Goal: Information Seeking & Learning: Learn about a topic

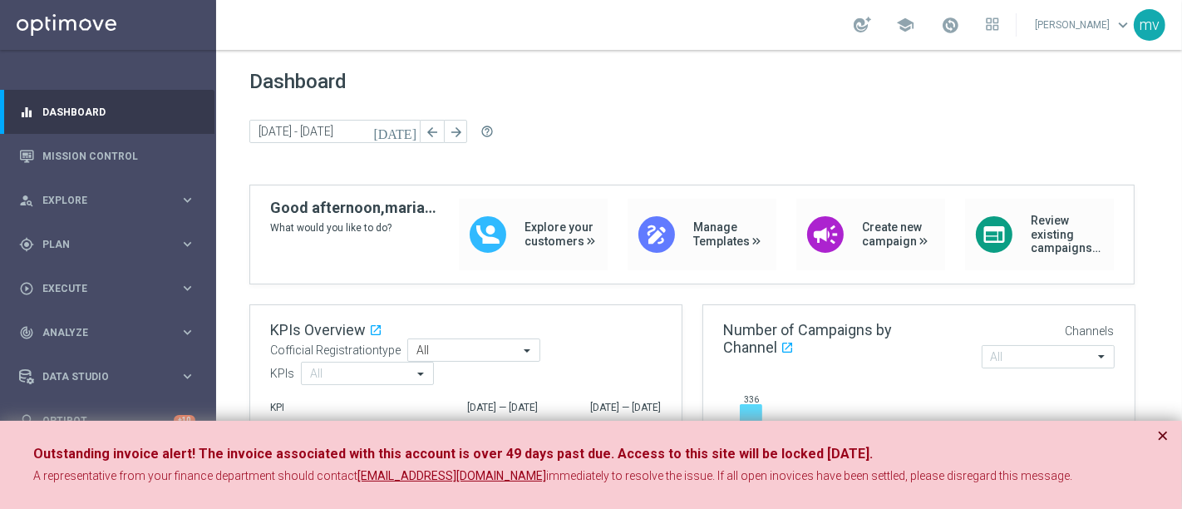
click at [1158, 428] on button "×" at bounding box center [1163, 435] width 12 height 20
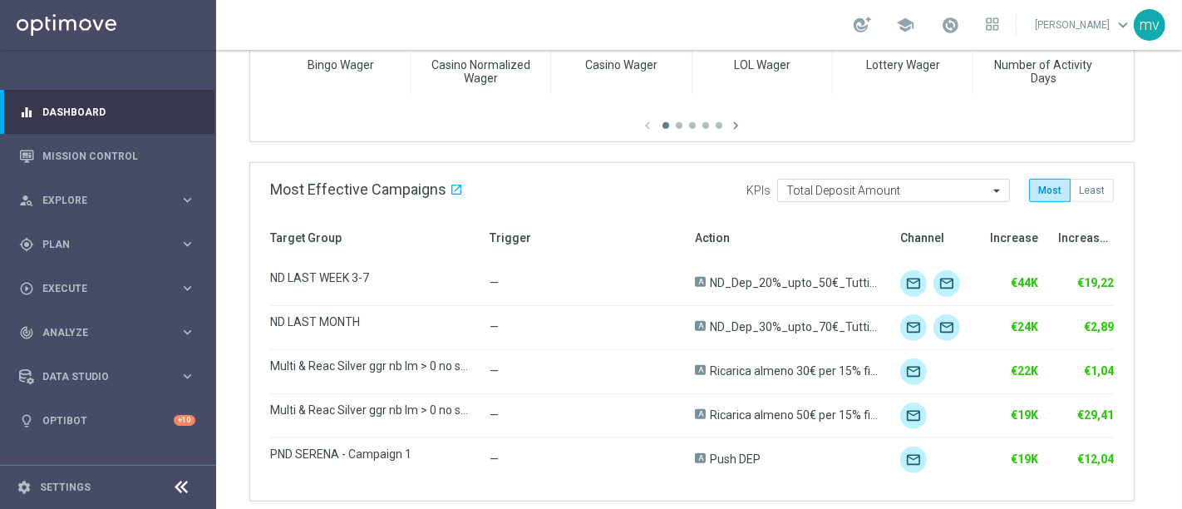
scroll to position [1015, 0]
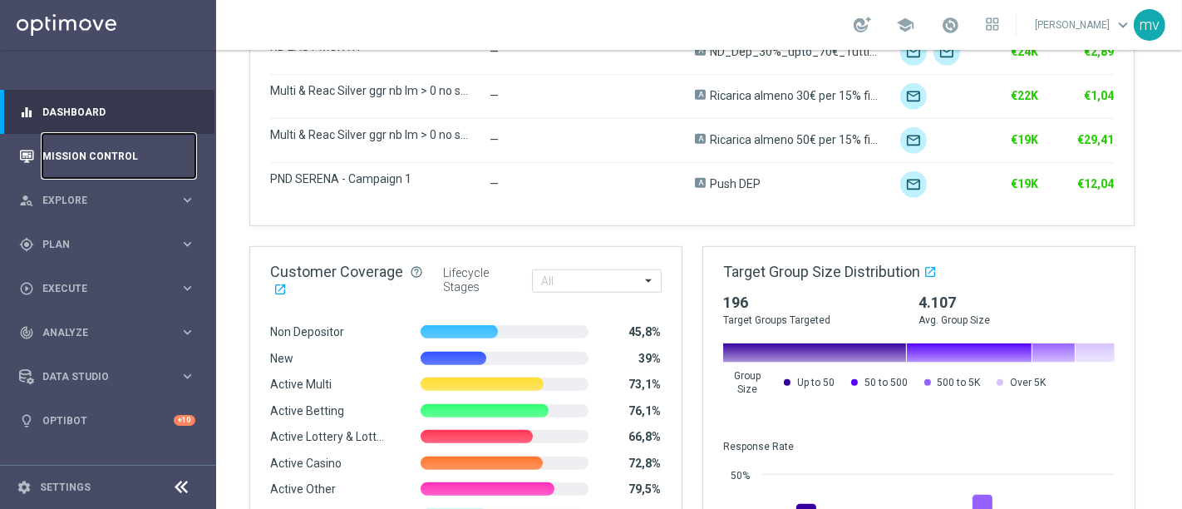
drag, startPoint x: 111, startPoint y: 154, endPoint x: 118, endPoint y: 162, distance: 10.6
click at [111, 154] on link "Mission Control" at bounding box center [118, 156] width 153 height 44
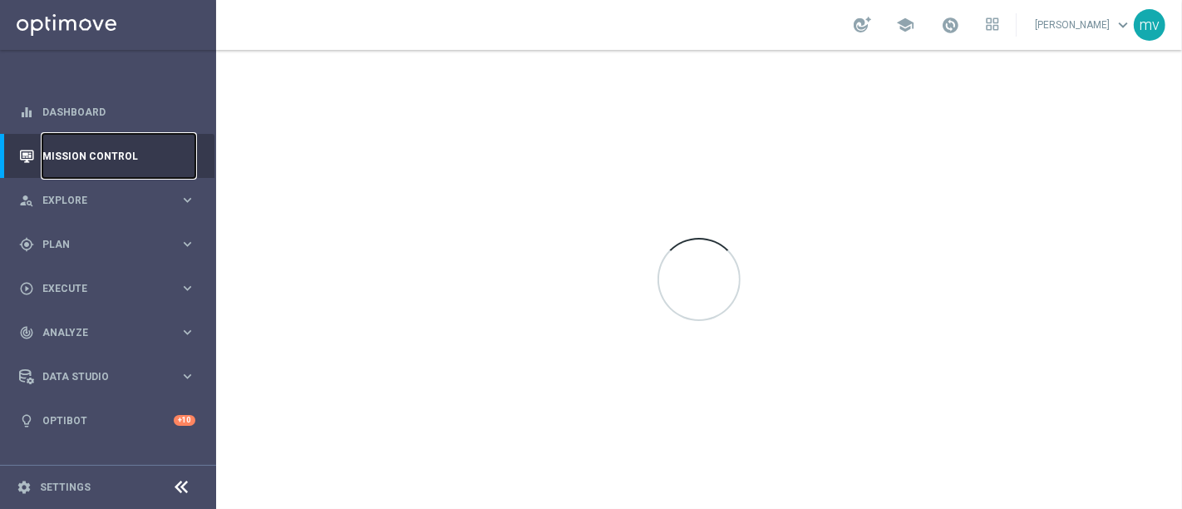
scroll to position [0, 0]
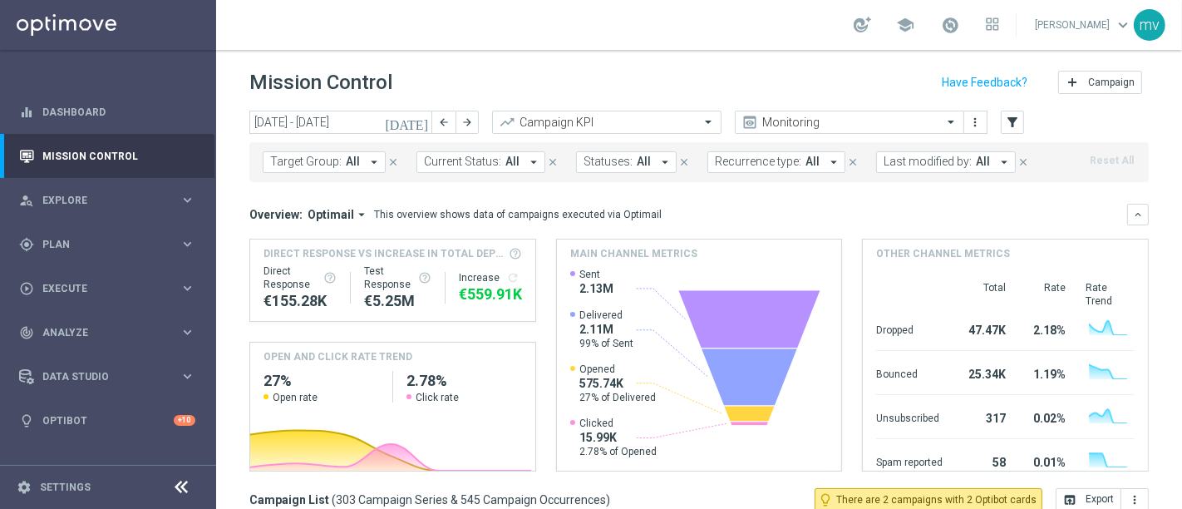
click at [421, 120] on icon "[DATE]" at bounding box center [407, 122] width 45 height 15
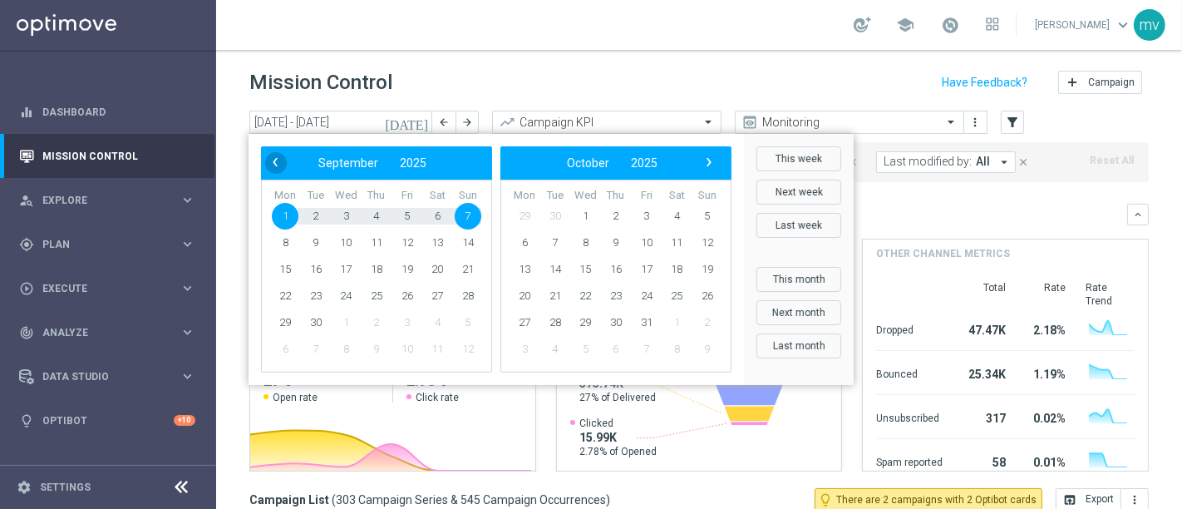
click at [274, 162] on span "‹" at bounding box center [275, 162] width 22 height 22
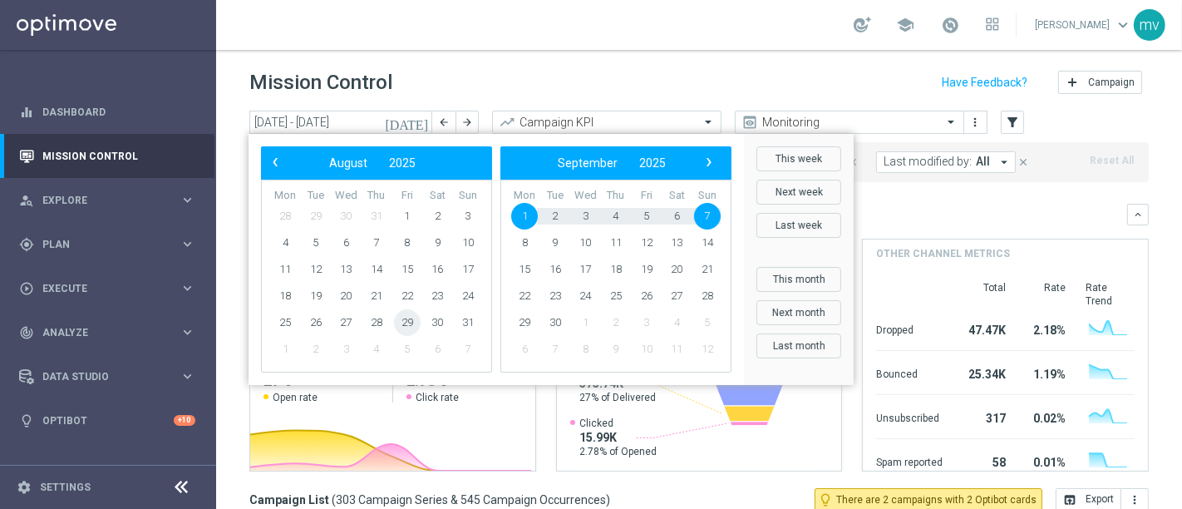
click at [406, 322] on span "29" at bounding box center [407, 322] width 27 height 27
click at [549, 210] on span "2" at bounding box center [555, 216] width 27 height 27
type input "29 Aug 2025 - 02 Sep 2025"
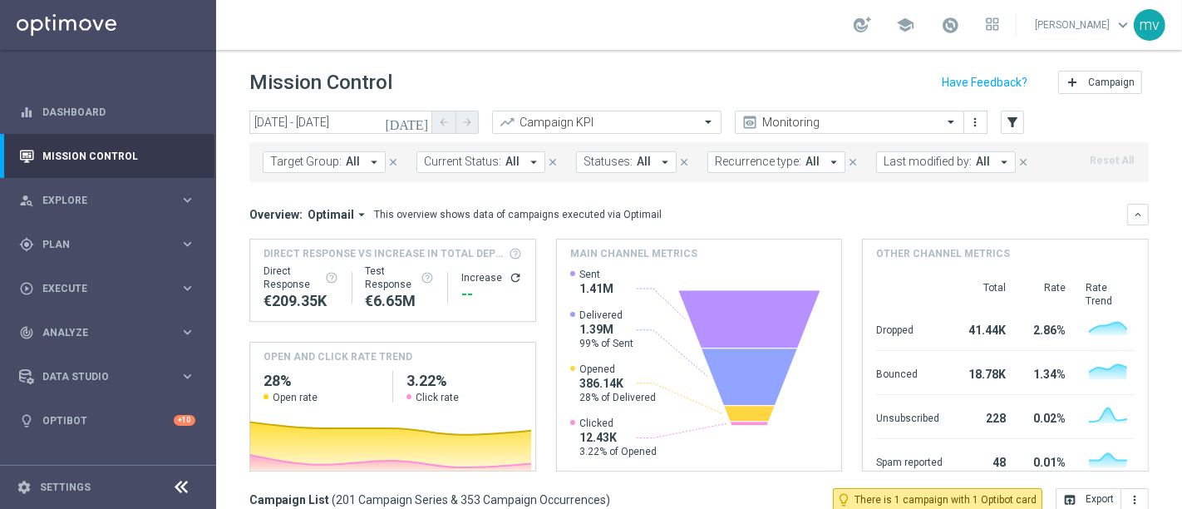
click at [996, 160] on icon "arrow_drop_down" at bounding box center [1003, 162] width 15 height 15
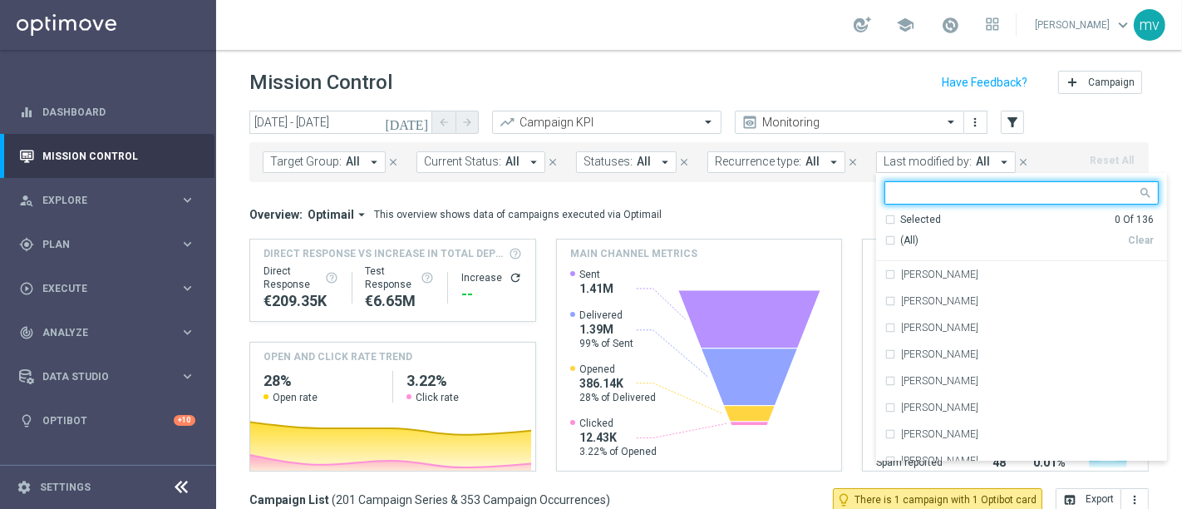
click at [777, 187] on mini-dashboard "Overview: Optimail arrow_drop_down This overview shows data of campaigns execut…" at bounding box center [698, 335] width 899 height 306
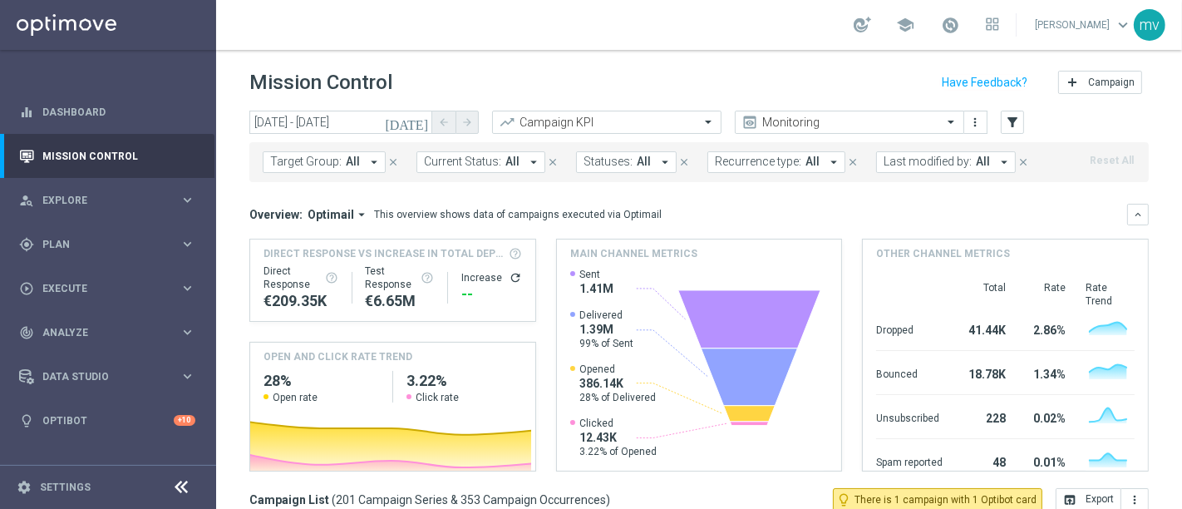
click at [366, 160] on icon "arrow_drop_down" at bounding box center [373, 162] width 15 height 15
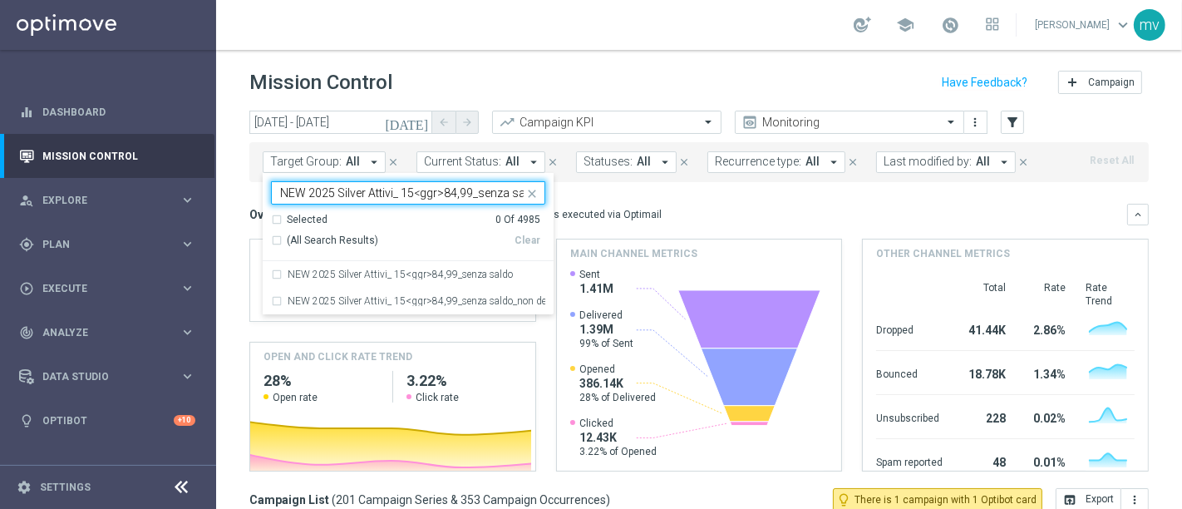
scroll to position [0, 12]
click at [275, 273] on div "NEW 2025 Silver Attivi_ 15<ggr>84,99_senza saldo" at bounding box center [408, 274] width 274 height 27
type input "NEW 2025 Silver Attivi_ 15<ggr>84,99_senza saldo"
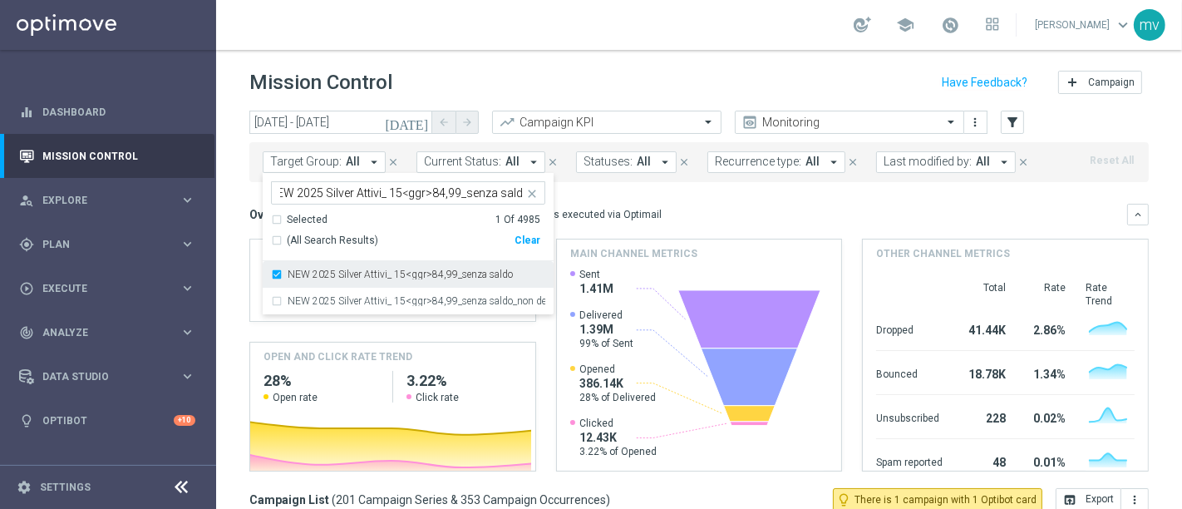
scroll to position [0, 0]
click at [676, 207] on div "Overview: Optimail arrow_drop_down This overview shows data of campaigns execut…" at bounding box center [688, 214] width 878 height 15
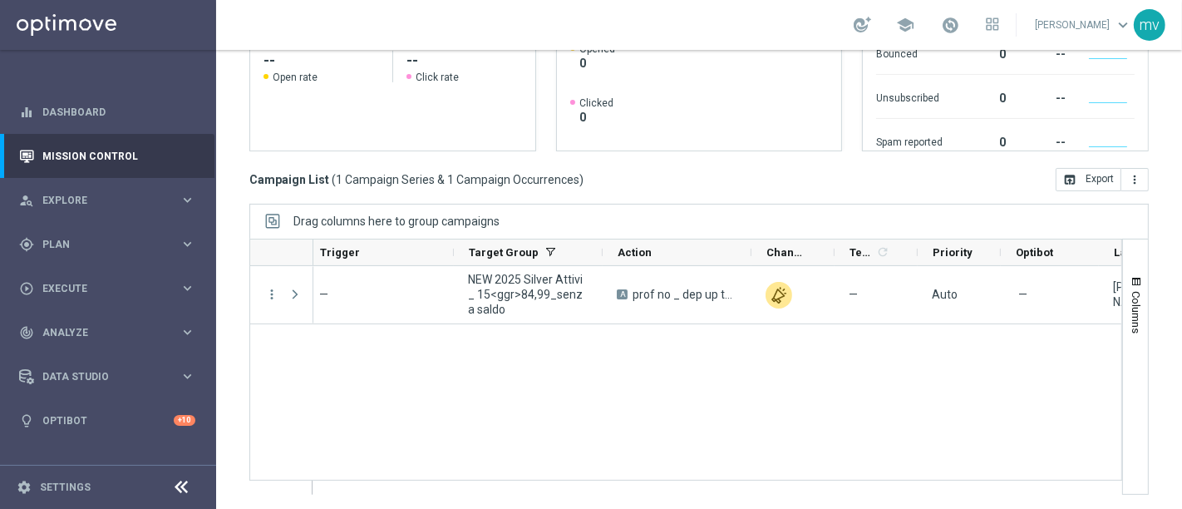
scroll to position [0, 206]
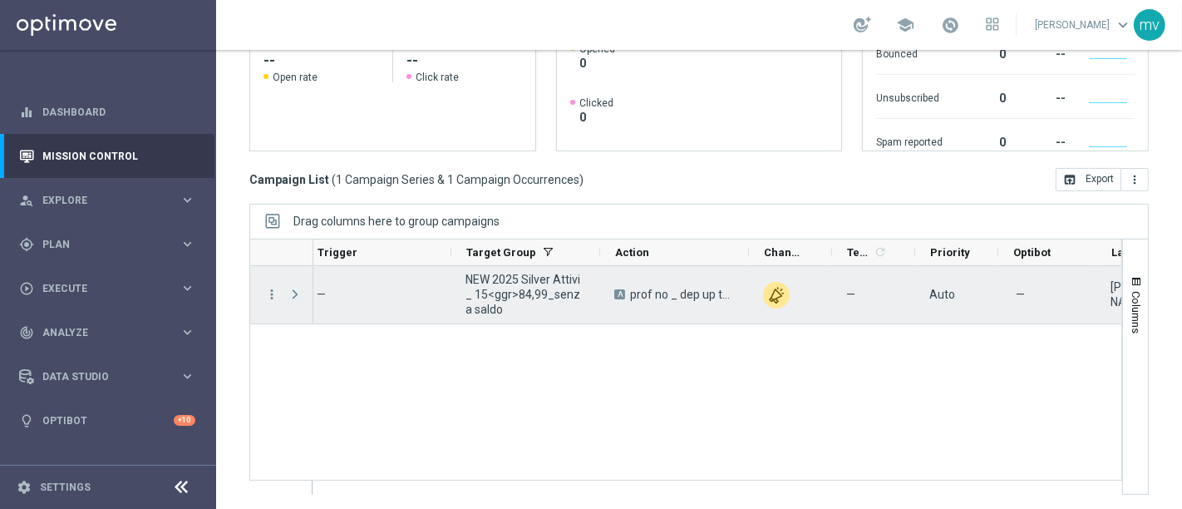
click at [293, 288] on span "Press SPACE to select this row." at bounding box center [295, 294] width 15 height 13
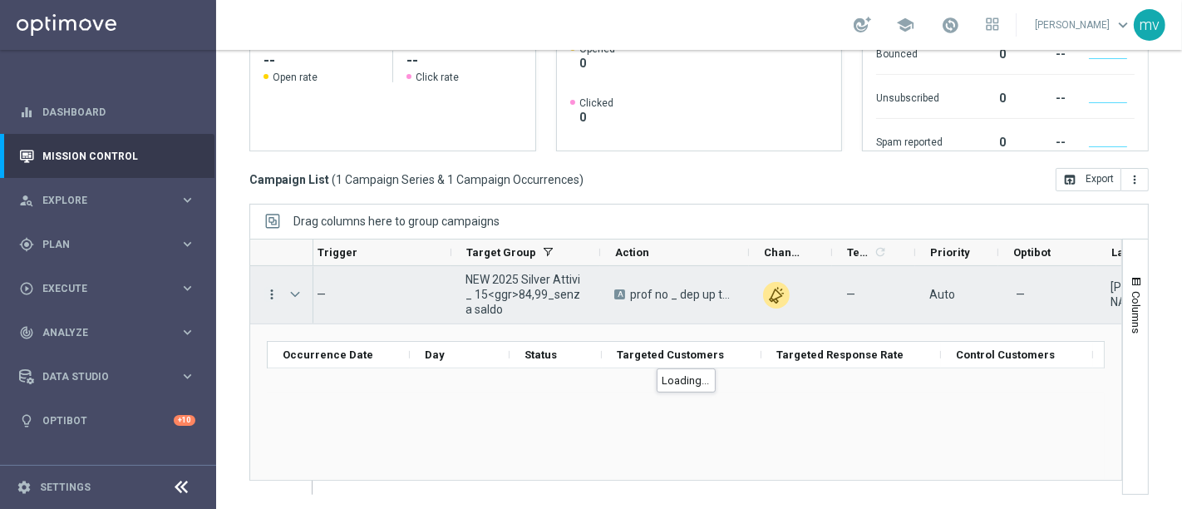
click at [273, 293] on icon "more_vert" at bounding box center [271, 294] width 15 height 15
click at [272, 288] on icon "more_vert" at bounding box center [271, 294] width 15 height 15
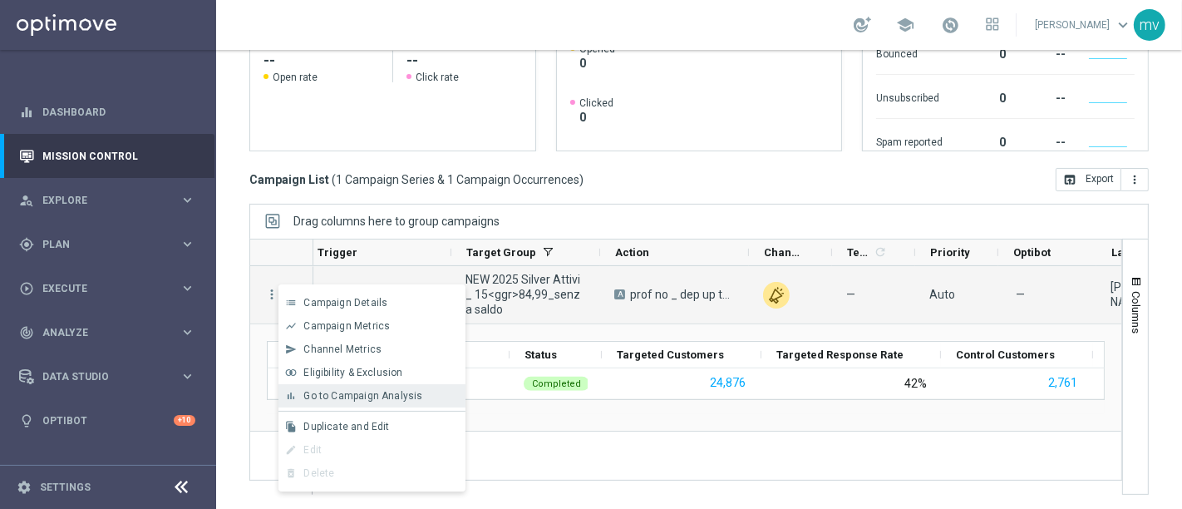
click at [361, 386] on div "bar_chart Go to Campaign Analysis" at bounding box center [371, 395] width 187 height 23
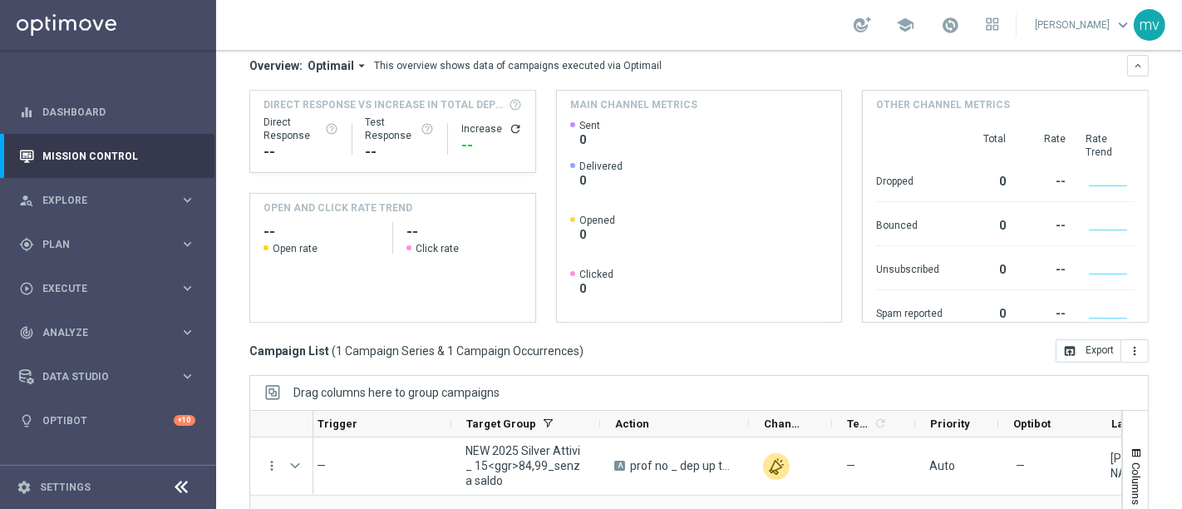
scroll to position [0, 0]
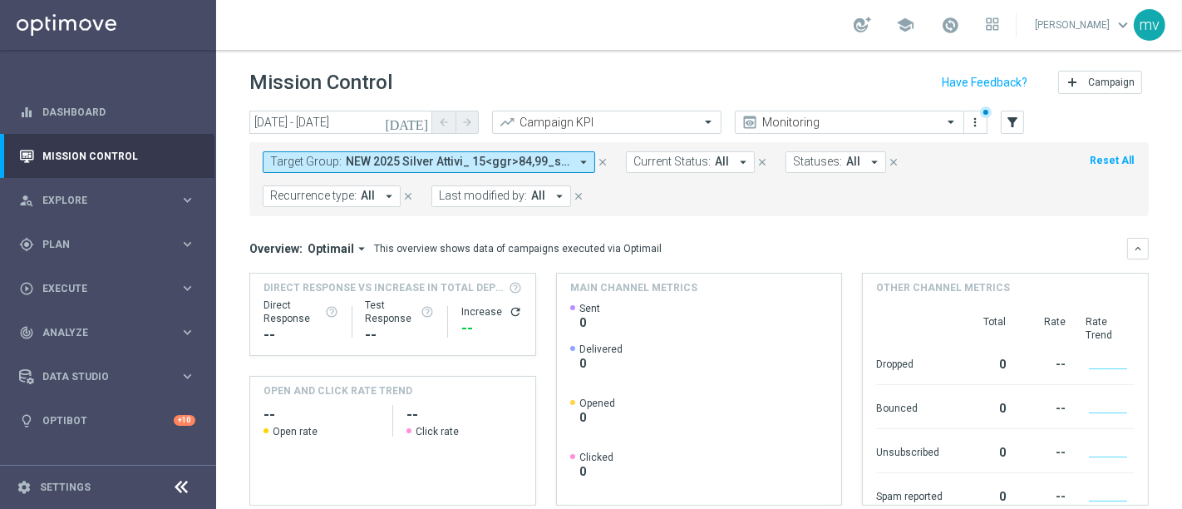
click at [603, 160] on icon "close" at bounding box center [603, 162] width 12 height 12
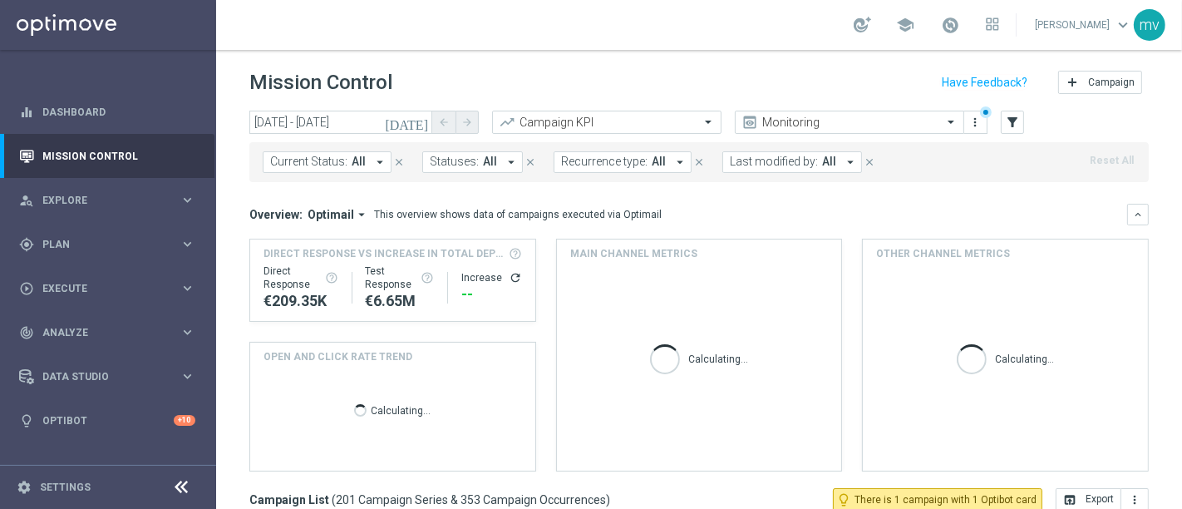
click at [1024, 126] on div "today 29 Aug 2025 - 02 Sep 2025 arrow_back arrow_forward Campaign KPI trending_…" at bounding box center [698, 123] width 899 height 25
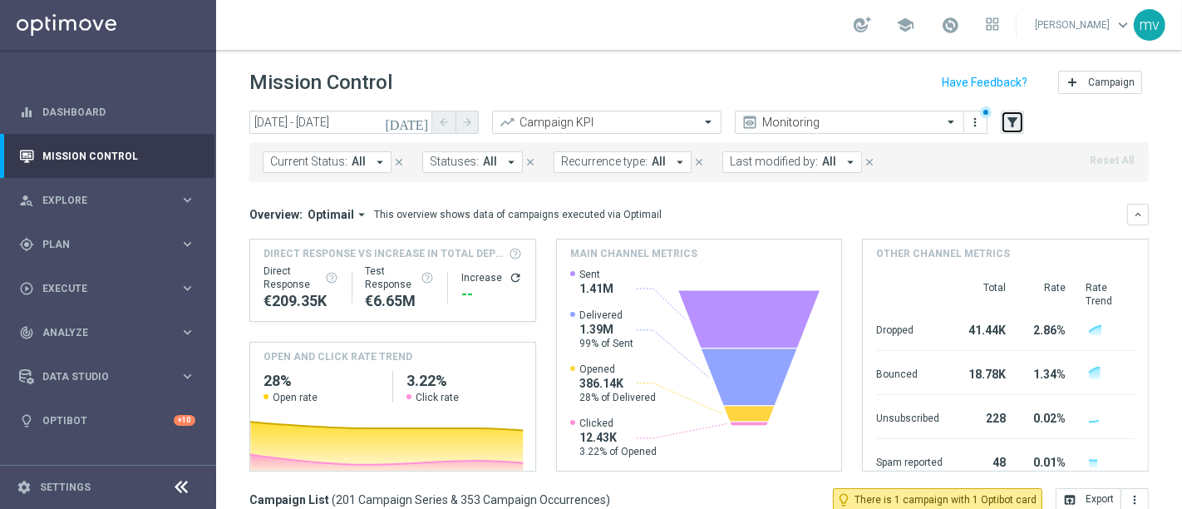
click at [1022, 126] on button "filter_alt" at bounding box center [1012, 122] width 23 height 23
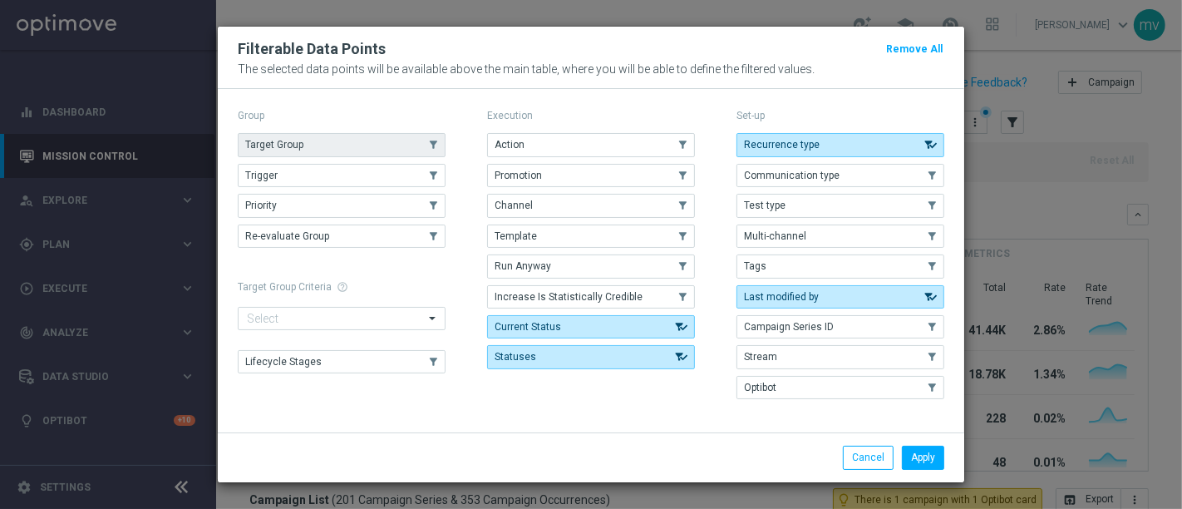
drag, startPoint x: 337, startPoint y: 147, endPoint x: 750, endPoint y: 318, distance: 447.8
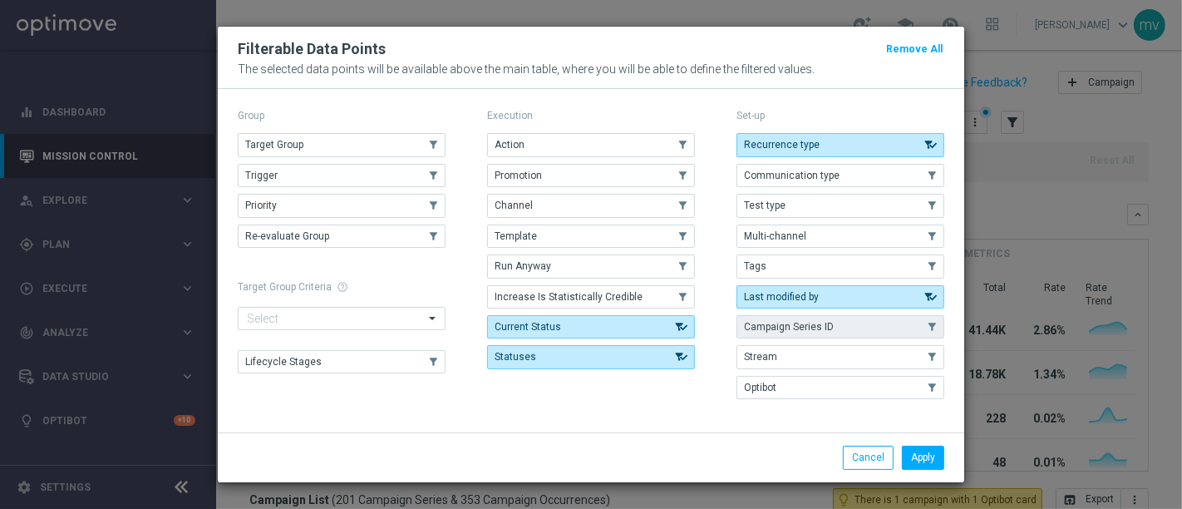
click at [336, 146] on button "Target Group" at bounding box center [342, 144] width 208 height 23
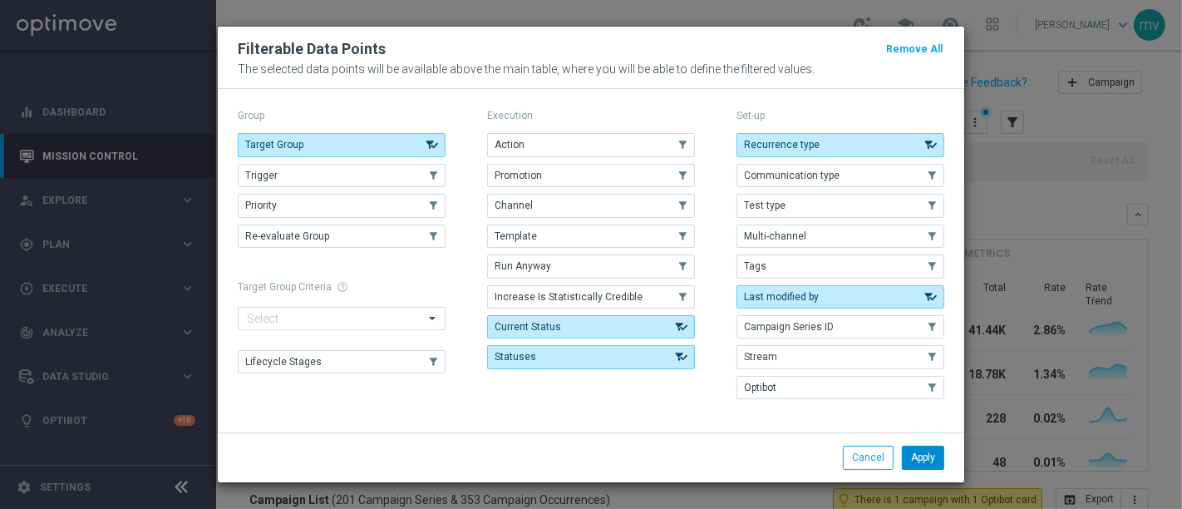
drag, startPoint x: 932, startPoint y: 447, endPoint x: 711, endPoint y: 371, distance: 234.7
click at [931, 447] on button "Apply" at bounding box center [923, 456] width 42 height 23
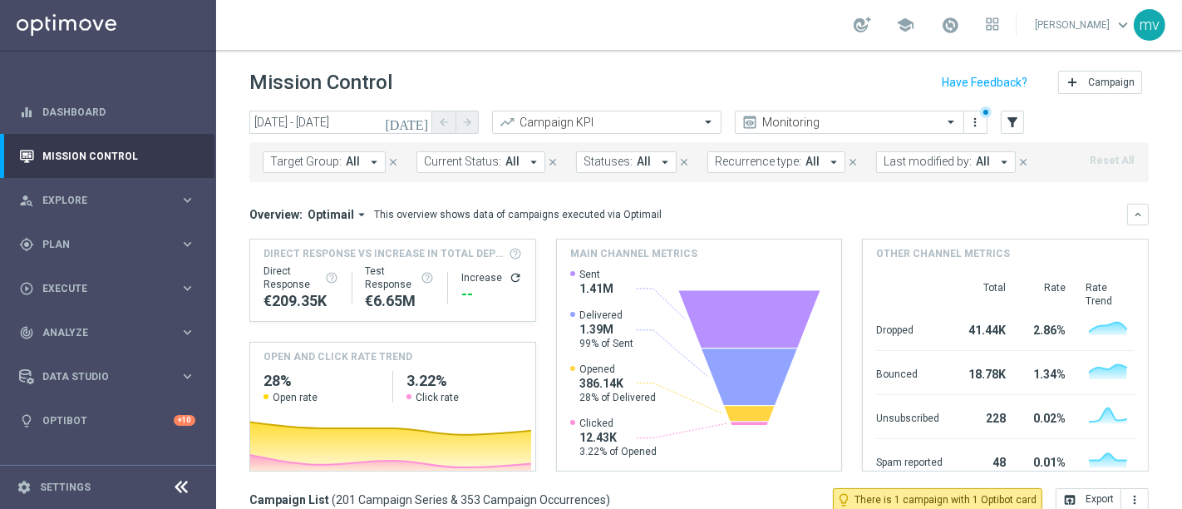
click at [372, 155] on icon "arrow_drop_down" at bounding box center [373, 162] width 15 height 15
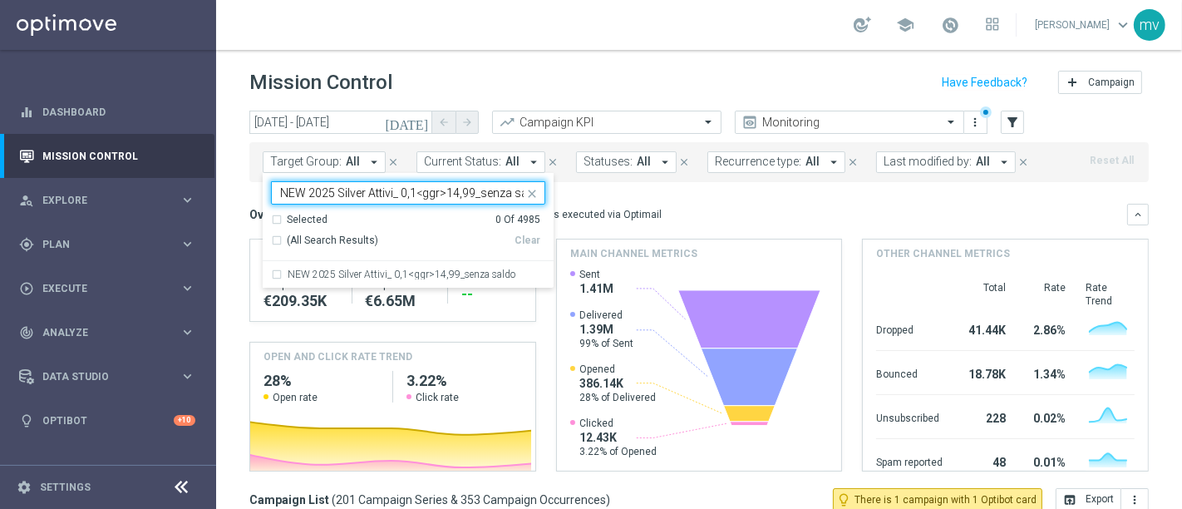
scroll to position [0, 14]
click at [275, 269] on div "NEW 2025 Silver Attivi_ 0,1<ggr>14,99_senza saldo" at bounding box center [408, 274] width 274 height 27
type input "NEW 2025 Silver Attivi_ 0,1<ggr>14,99_senza saldo"
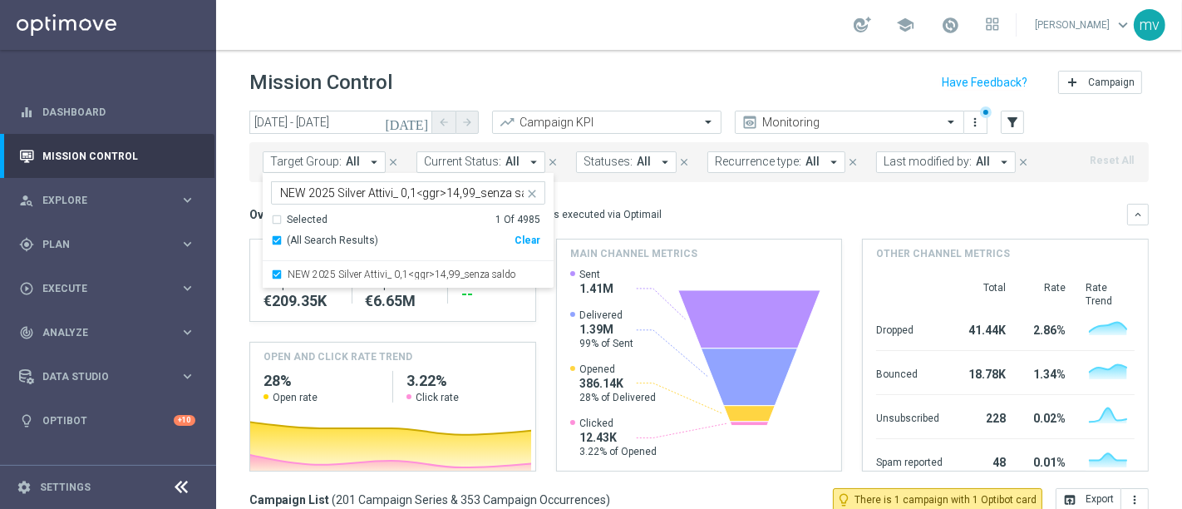
drag, startPoint x: 707, startPoint y: 209, endPoint x: 848, endPoint y: 1, distance: 251.9
click at [712, 209] on div "Overview: Optimail arrow_drop_down This overview shows data of campaigns execut…" at bounding box center [688, 214] width 878 height 15
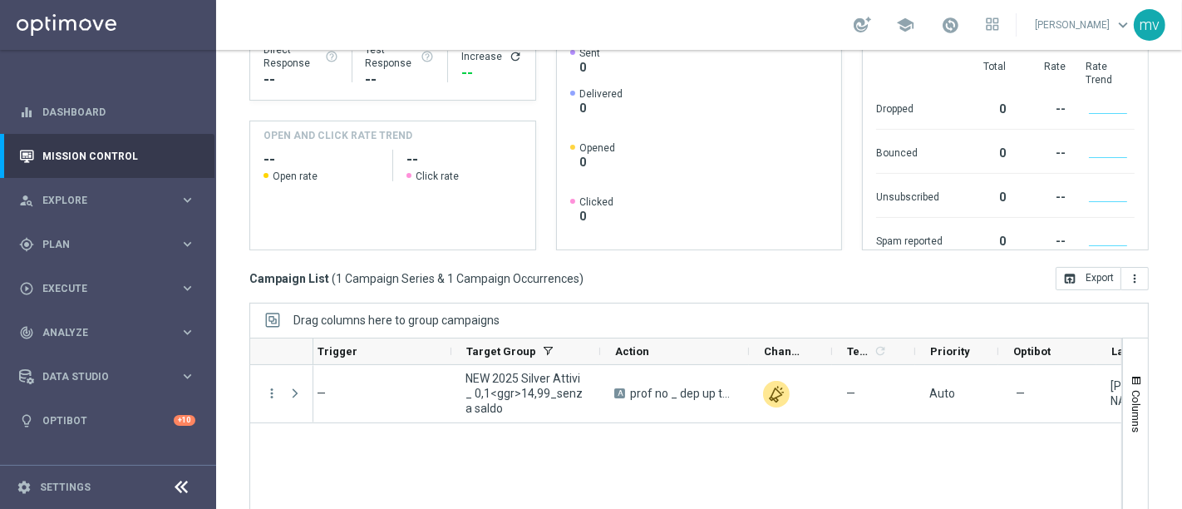
scroll to position [354, 0]
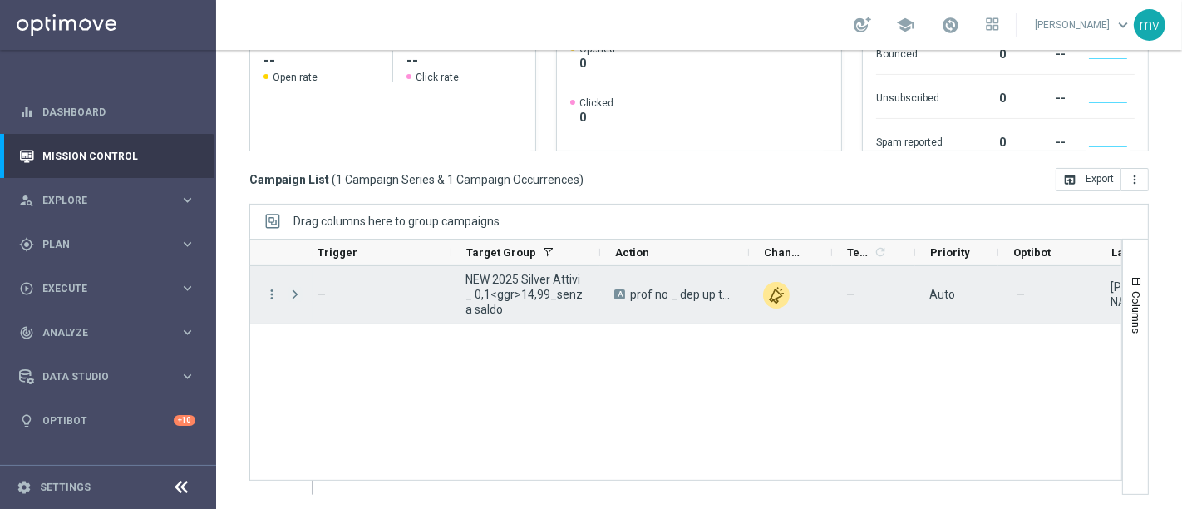
click at [293, 293] on span at bounding box center [295, 294] width 15 height 13
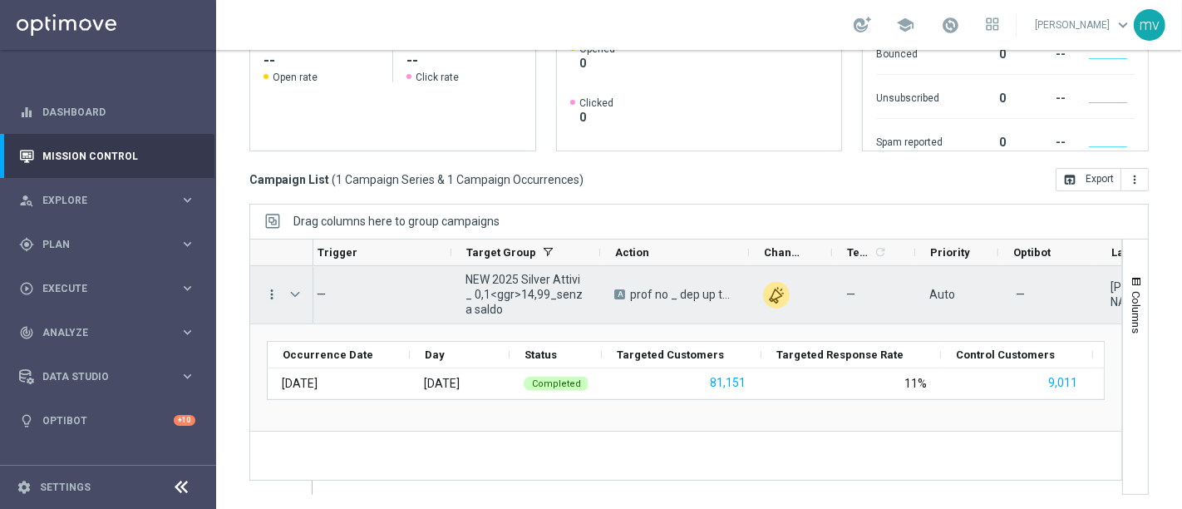
click at [272, 288] on icon "more_vert" at bounding box center [271, 294] width 15 height 15
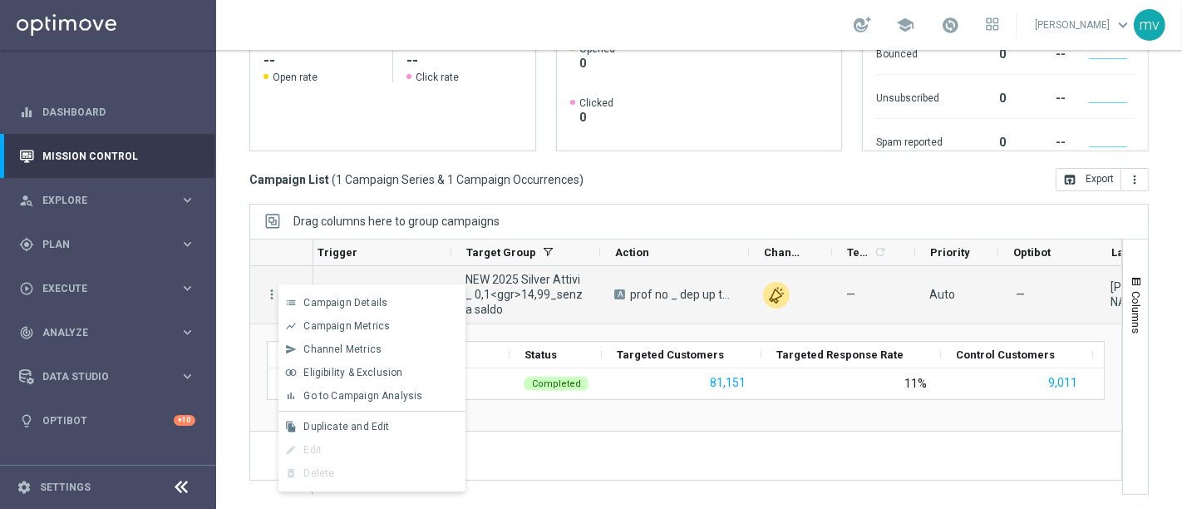
drag, startPoint x: 337, startPoint y: 395, endPoint x: 348, endPoint y: 406, distance: 15.9
click at [339, 396] on span "Go to Campaign Analysis" at bounding box center [362, 396] width 119 height 12
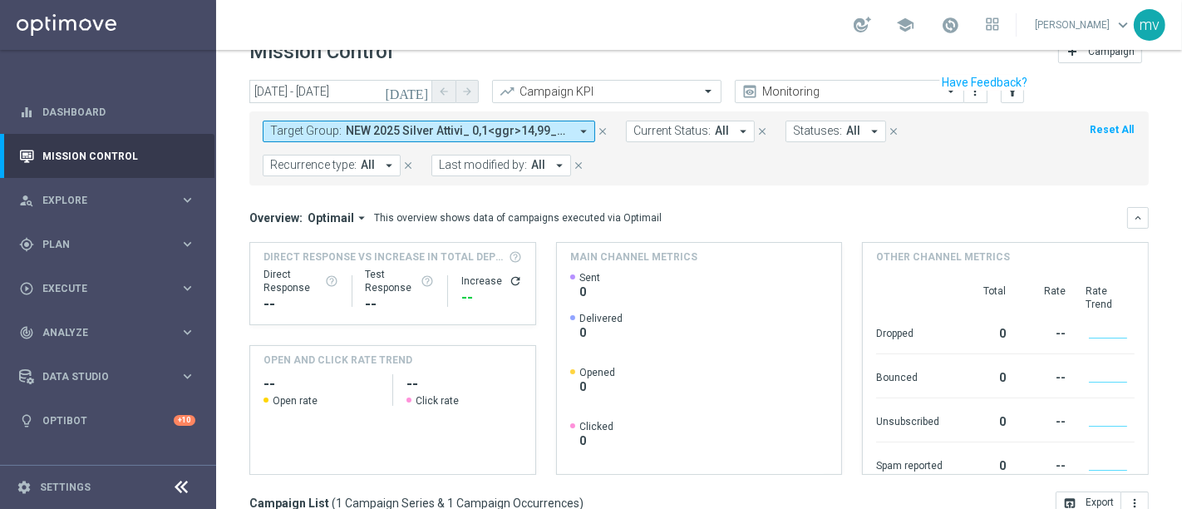
scroll to position [0, 0]
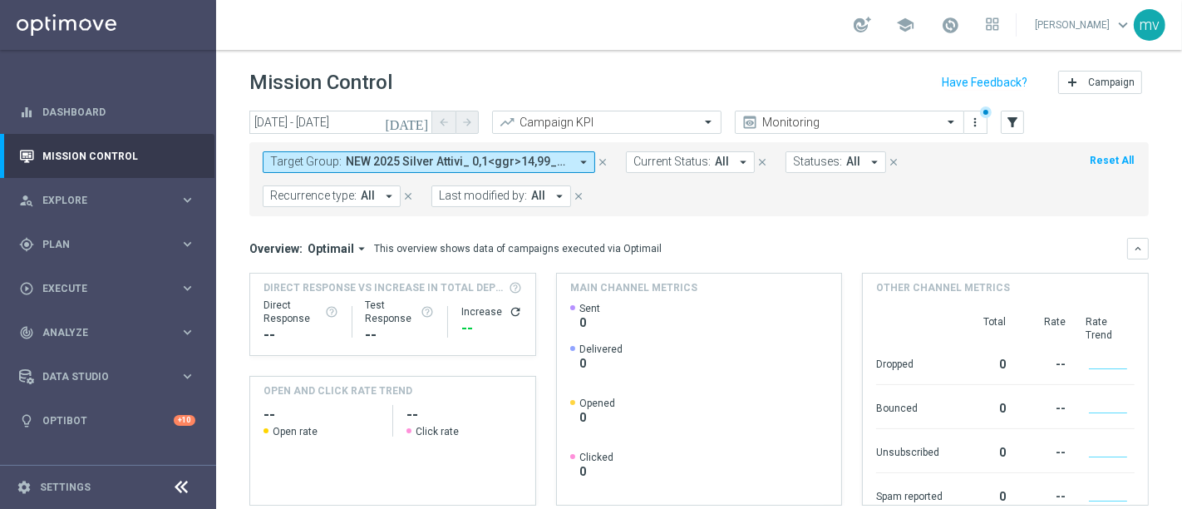
click at [604, 160] on icon "close" at bounding box center [603, 162] width 12 height 12
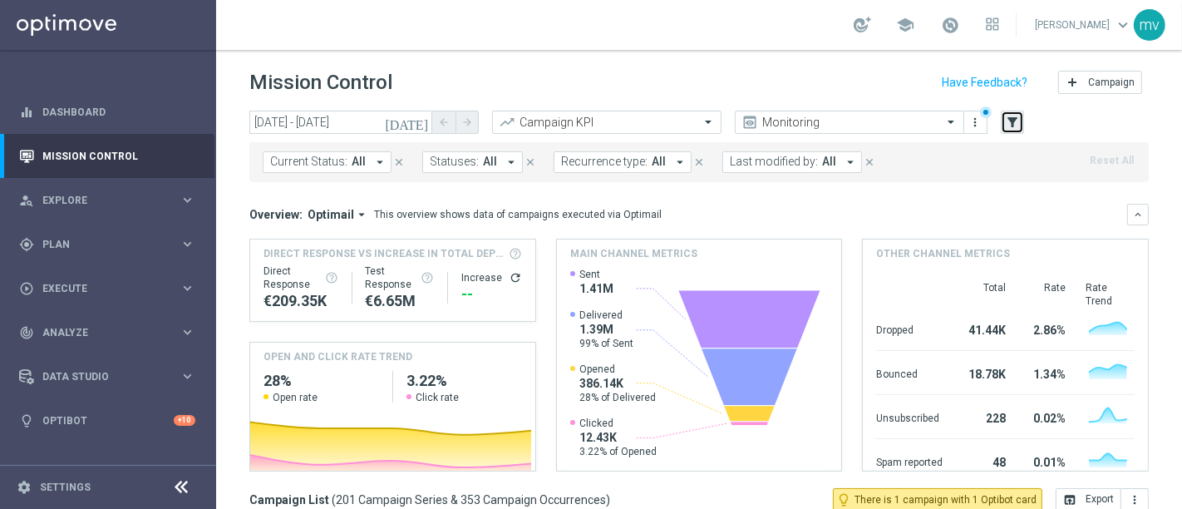
click at [1006, 124] on icon "filter_alt" at bounding box center [1012, 122] width 15 height 15
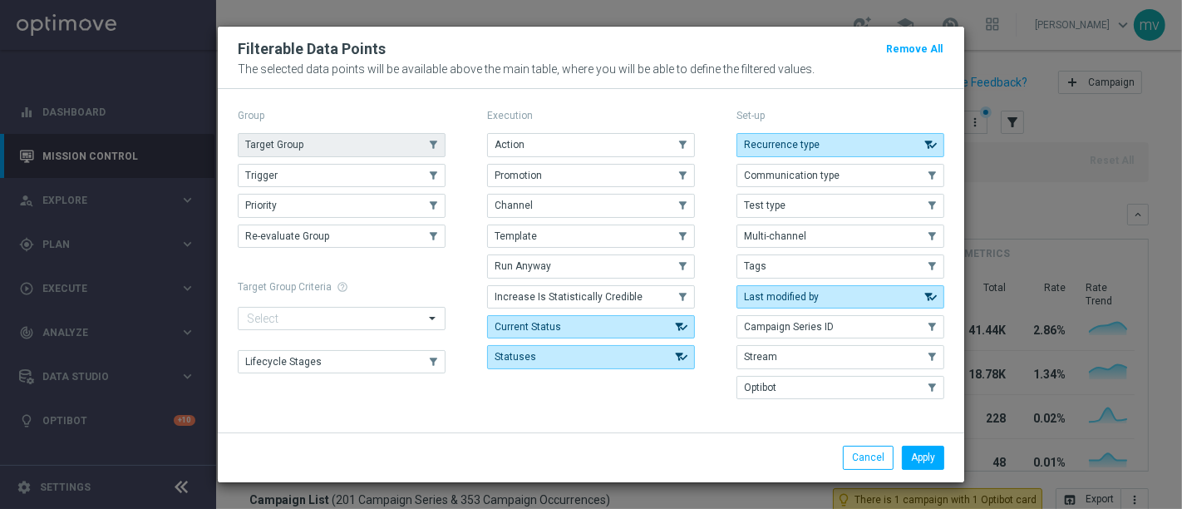
click at [329, 150] on button "Target Group" at bounding box center [342, 144] width 208 height 23
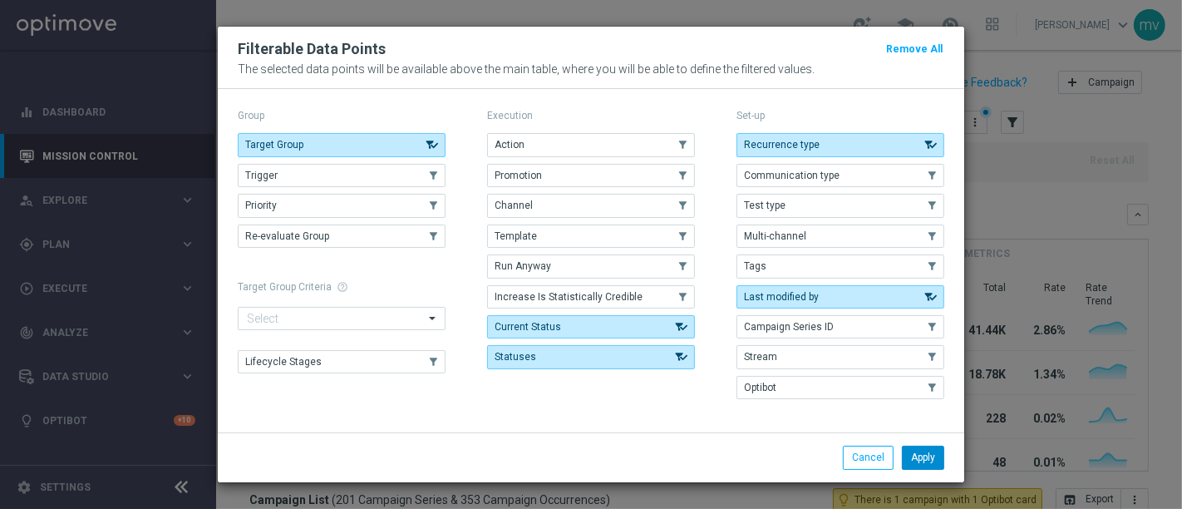
click at [931, 455] on button "Apply" at bounding box center [923, 456] width 42 height 23
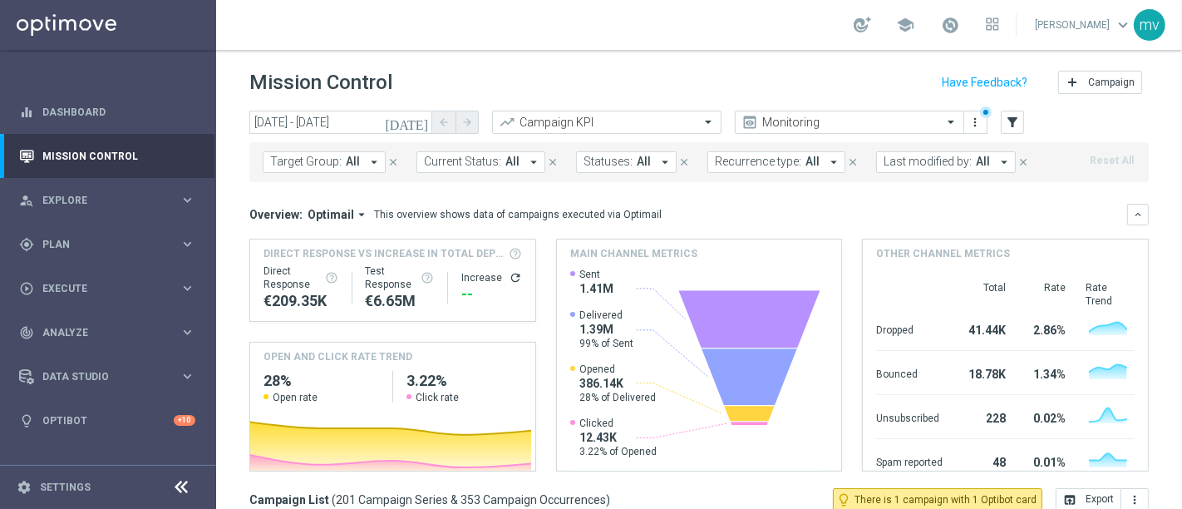
click at [358, 157] on button "Target Group: All arrow_drop_down" at bounding box center [324, 162] width 123 height 22
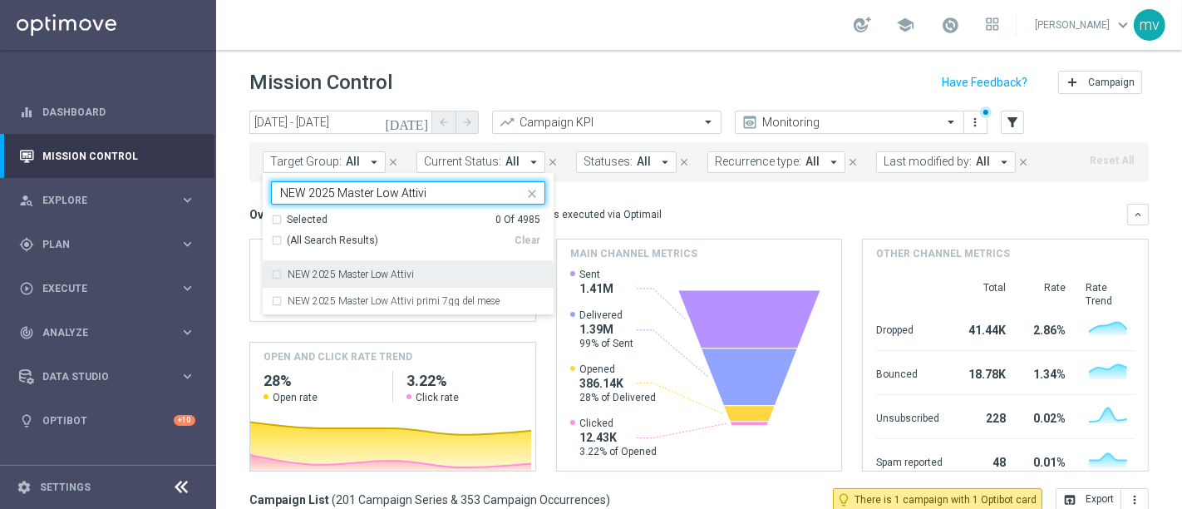
click at [276, 273] on div "NEW 2025 Master Low Attivi" at bounding box center [408, 274] width 274 height 27
type input "NEW 2025 Master Low Attivi"
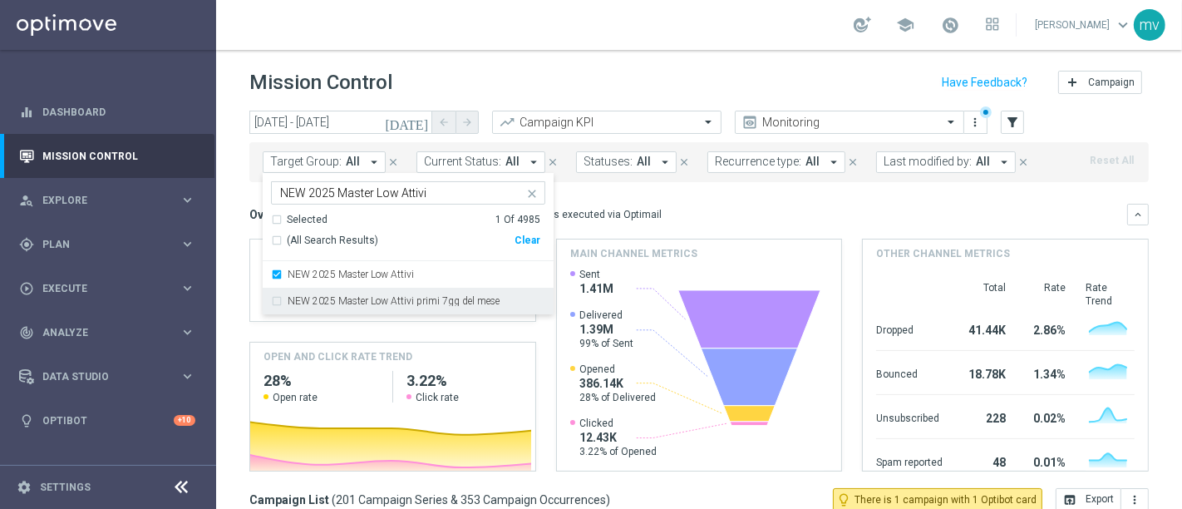
drag, startPoint x: 689, startPoint y: 195, endPoint x: 696, endPoint y: 212, distance: 17.9
click at [690, 195] on mini-dashboard "Overview: Optimail arrow_drop_down This overview shows data of campaigns execut…" at bounding box center [698, 335] width 899 height 306
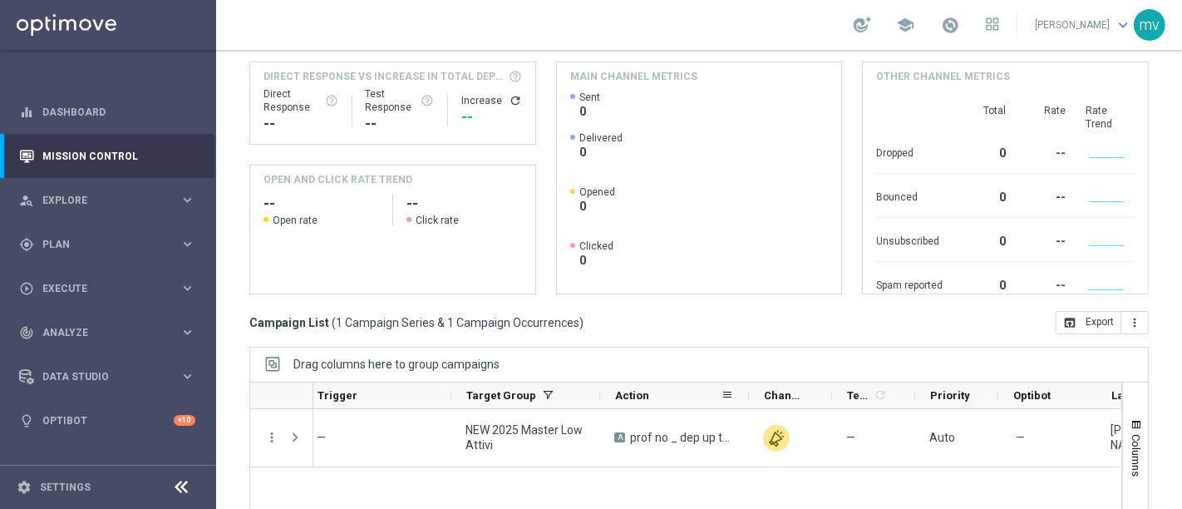
scroll to position [354, 0]
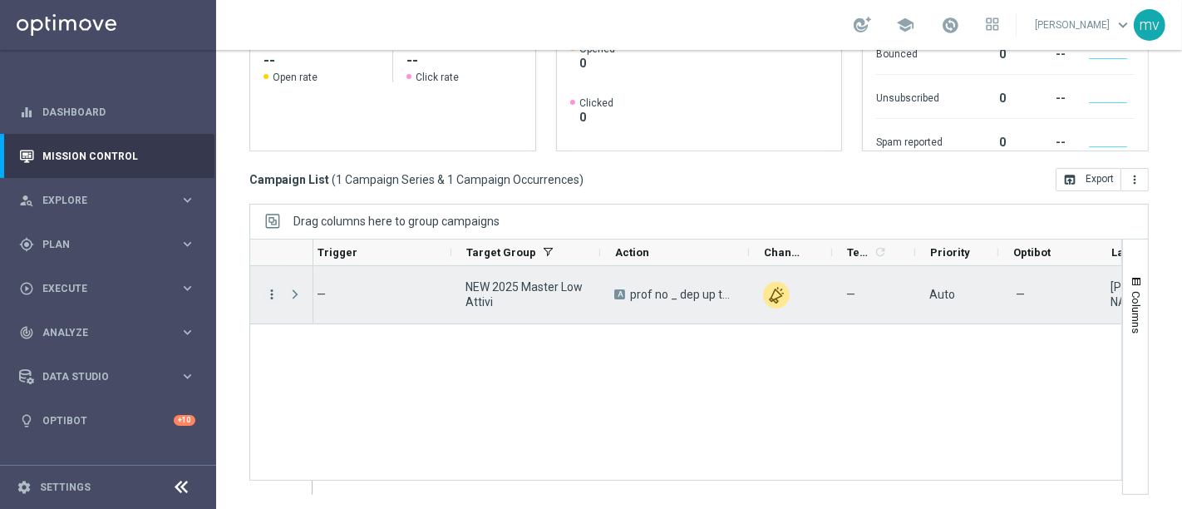
click at [266, 295] on icon "more_vert" at bounding box center [271, 294] width 15 height 15
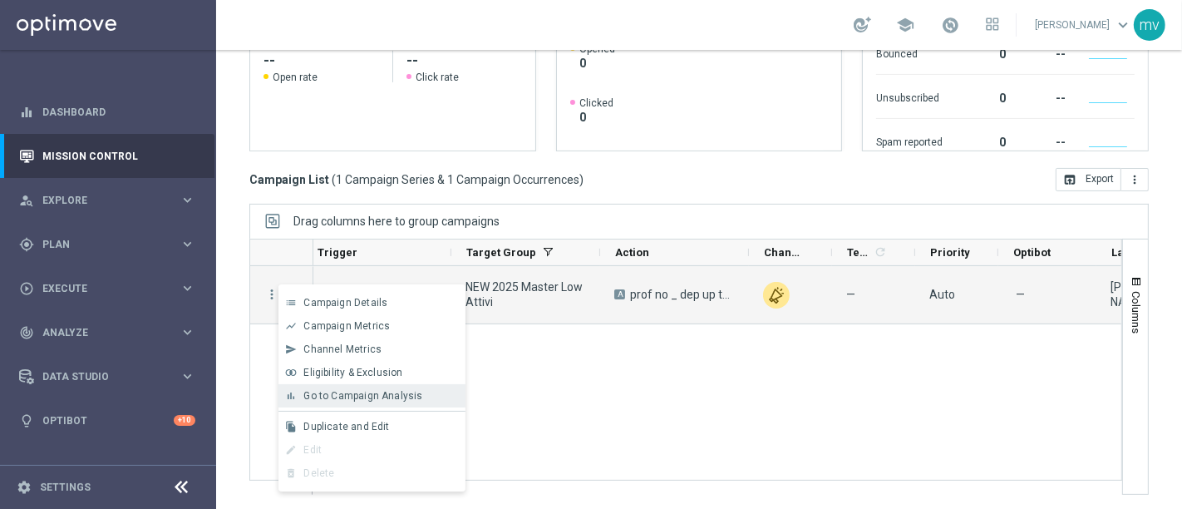
click at [331, 386] on div "bar_chart Go to Campaign Analysis" at bounding box center [371, 395] width 187 height 23
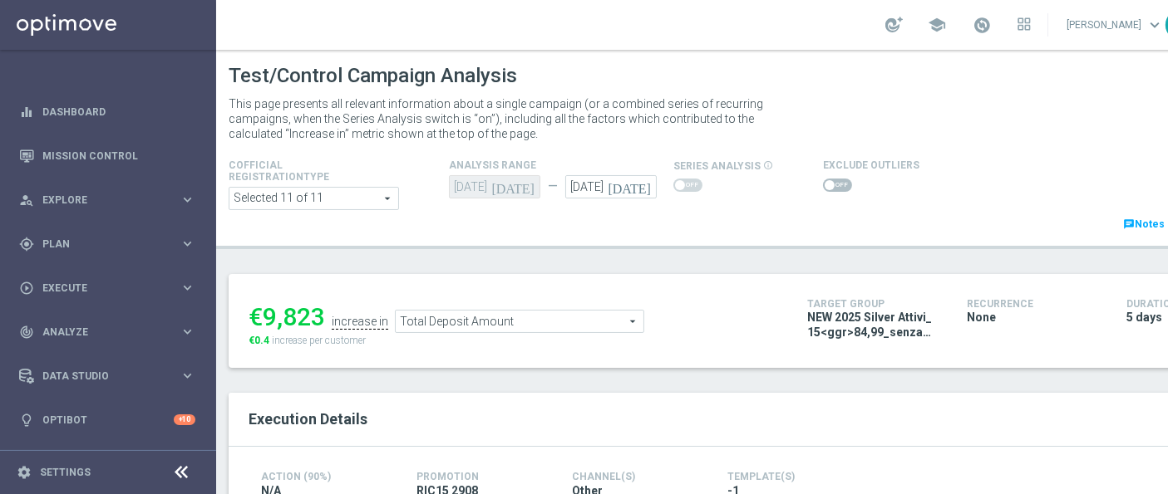
click at [830, 189] on span at bounding box center [837, 185] width 29 height 13
click at [830, 189] on input "checkbox" at bounding box center [837, 185] width 29 height 13
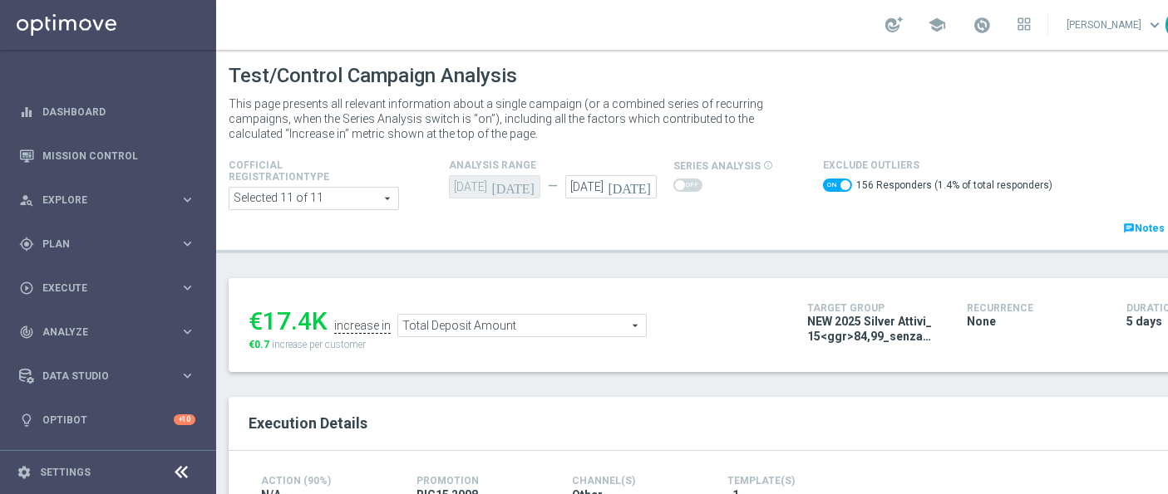
click at [434, 330] on span "Total Deposit Amount" at bounding box center [522, 326] width 248 height 22
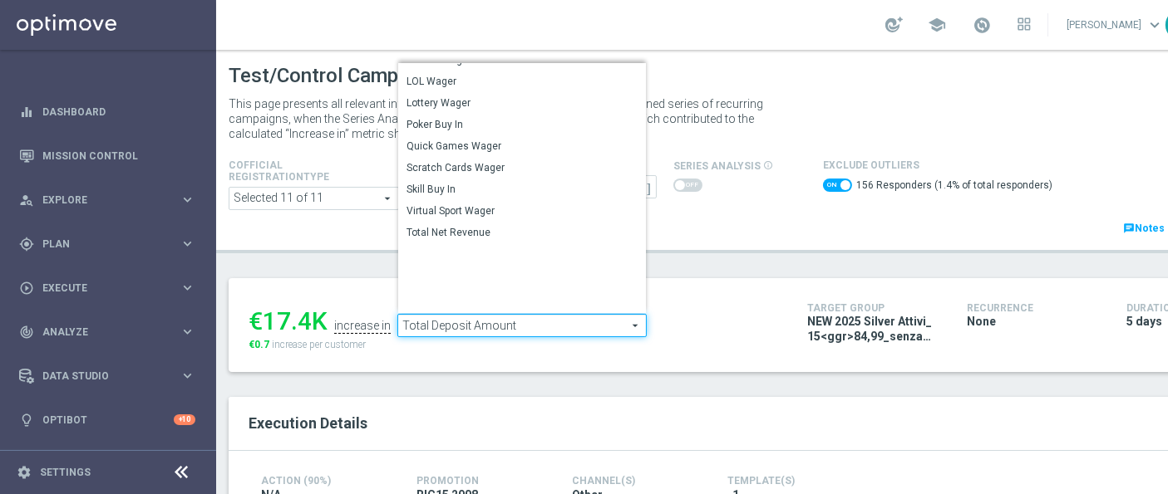
scroll to position [178, 0]
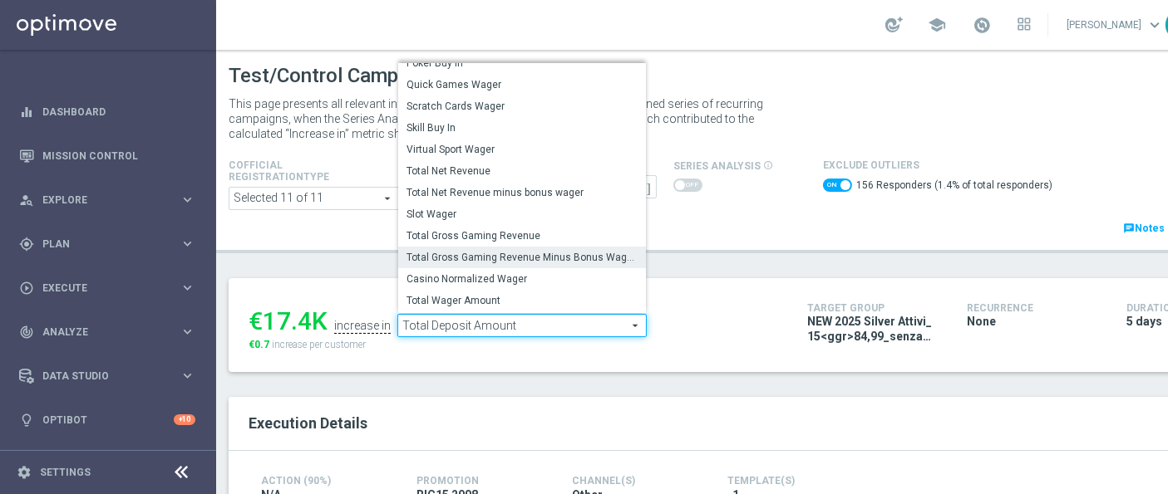
click at [491, 262] on span "Total Gross Gaming Revenue Minus Bonus Wagared" at bounding box center [521, 257] width 231 height 13
checkbox input "false"
type input "Total Gross Gaming Revenue Minus Bonus Wagared"
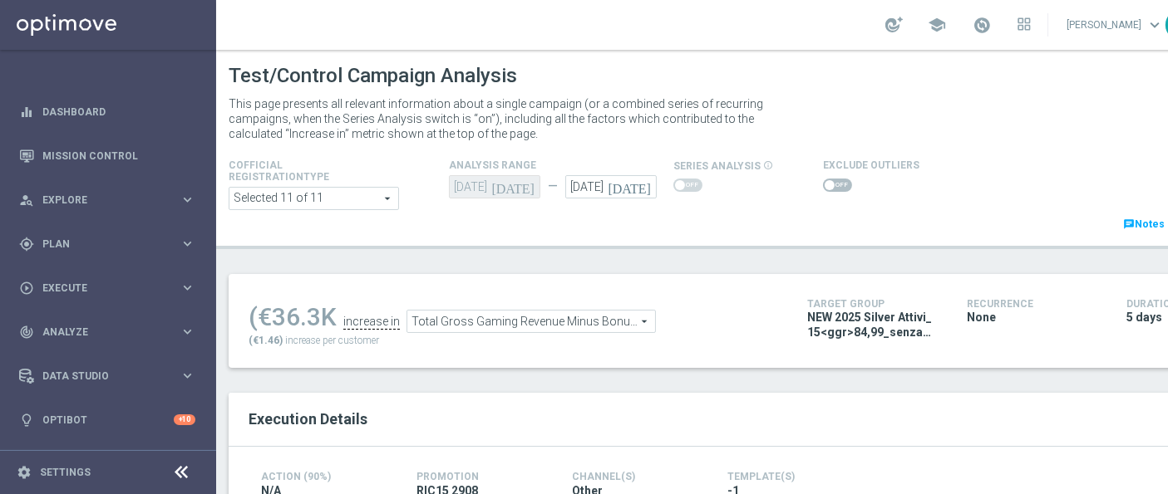
drag, startPoint x: 843, startPoint y: 182, endPoint x: 857, endPoint y: 232, distance: 51.8
click at [841, 182] on span at bounding box center [837, 185] width 29 height 13
click at [841, 182] on input "checkbox" at bounding box center [837, 185] width 29 height 13
checkbox input "true"
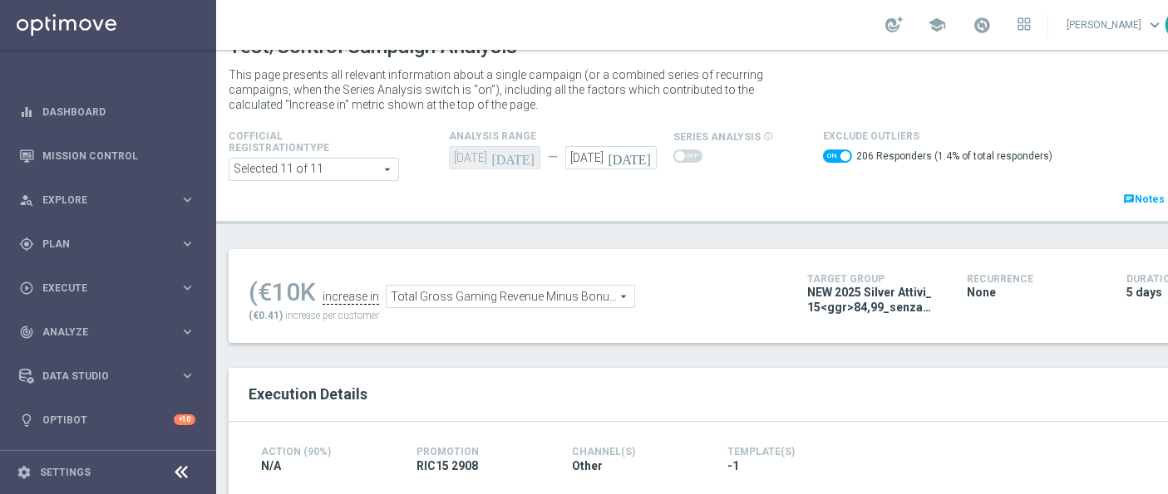
scroll to position [21, 0]
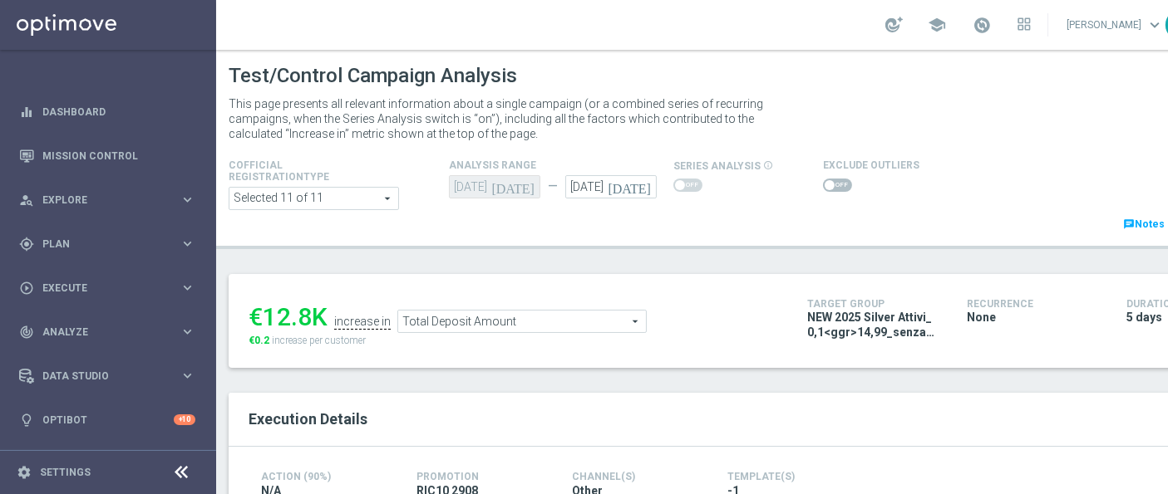
click at [834, 186] on span at bounding box center [837, 185] width 29 height 13
click at [834, 186] on input "checkbox" at bounding box center [837, 185] width 29 height 13
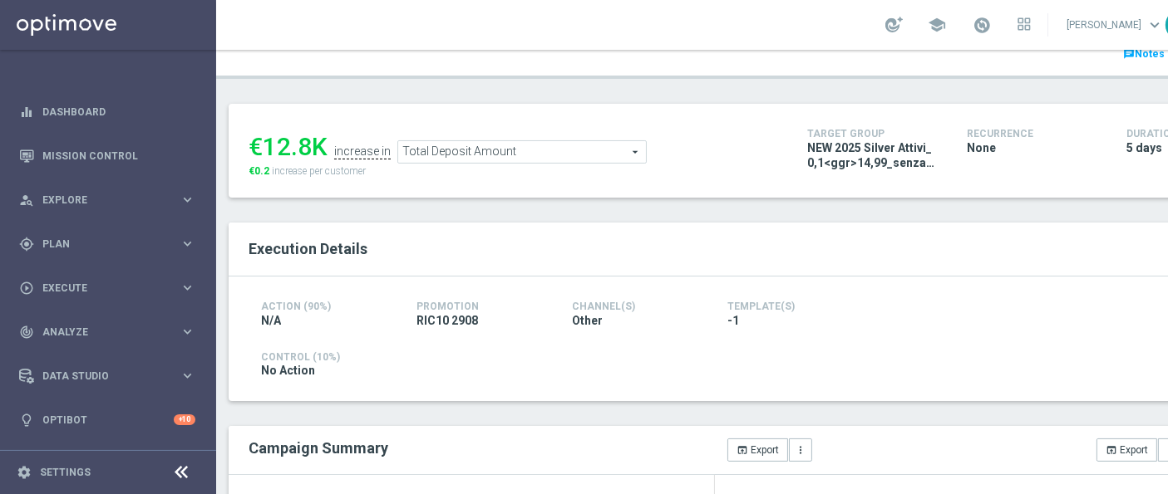
scroll to position [174, 0]
drag, startPoint x: 268, startPoint y: 145, endPoint x: 325, endPoint y: 144, distance: 57.4
click at [325, 144] on ul "€7,424 increase in Total Deposit Amount Total Deposit Amount arrow_drop_down se…" at bounding box center [515, 144] width 542 height 39
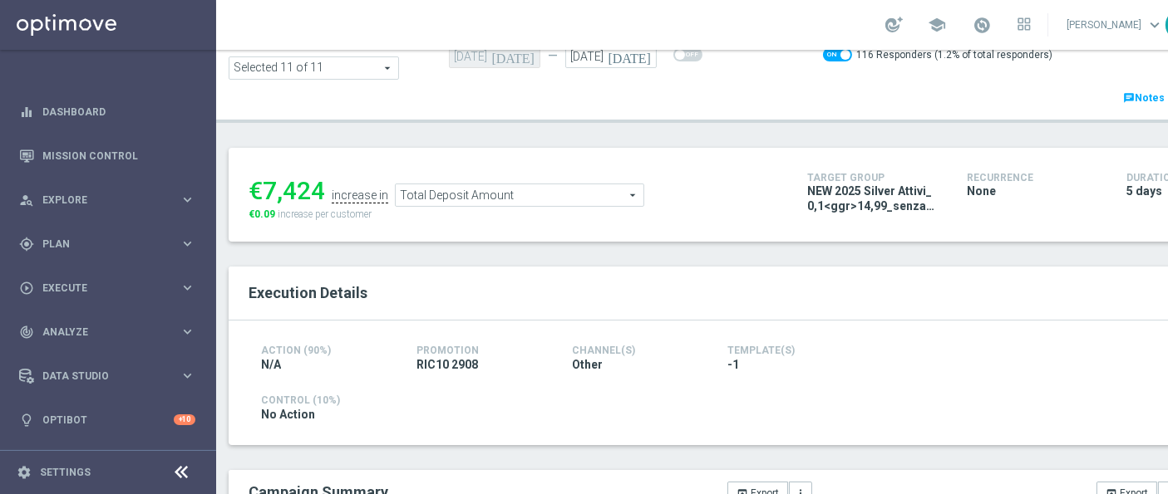
scroll to position [0, 0]
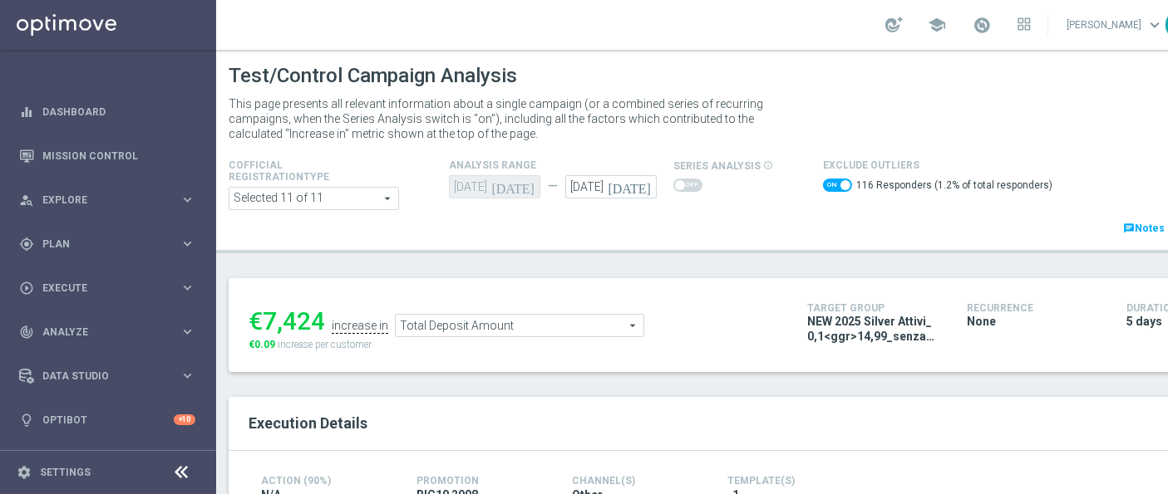
click at [479, 326] on span "Total Deposit Amount" at bounding box center [520, 326] width 248 height 22
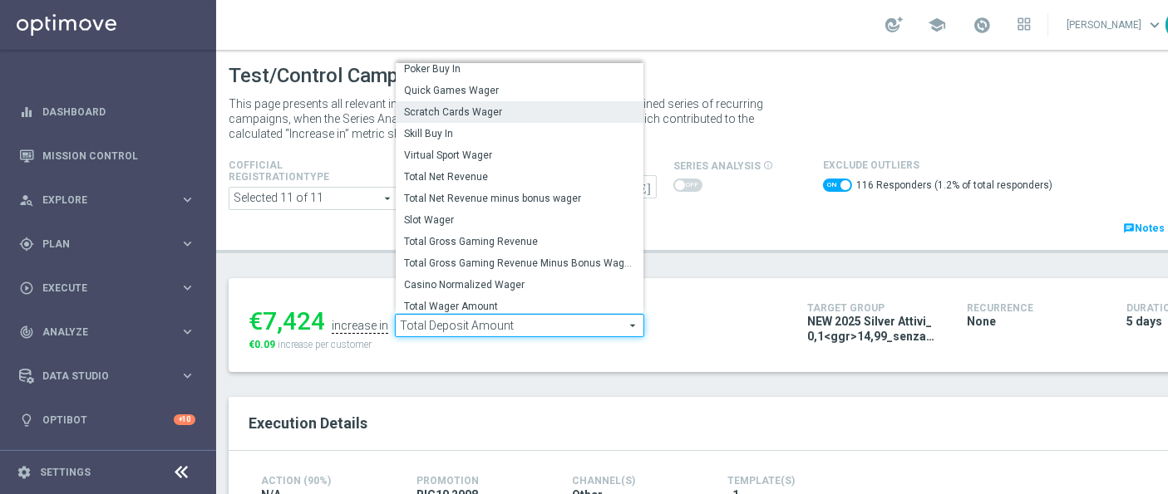
scroll to position [178, 0]
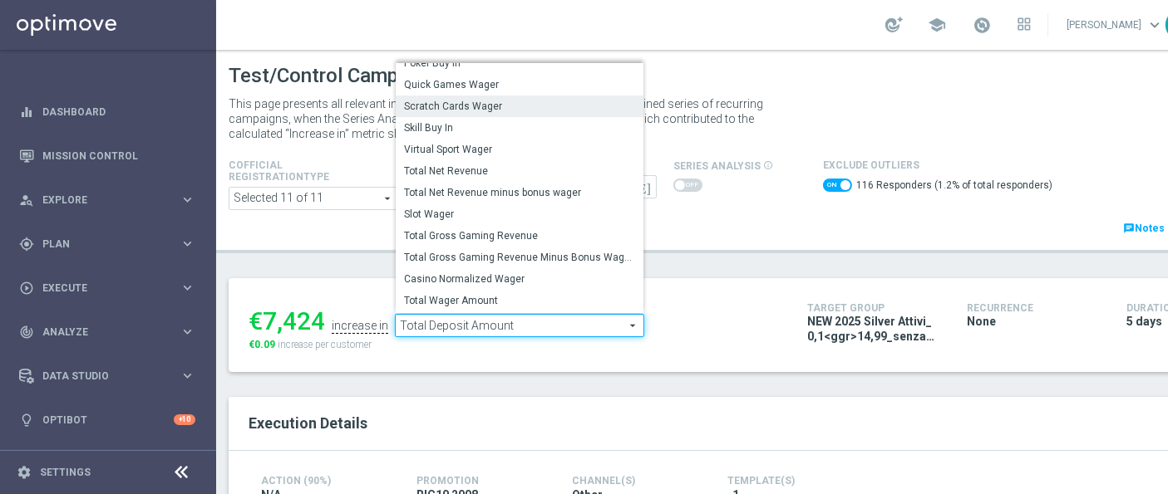
click at [484, 255] on span "Total Gross Gaming Revenue Minus Bonus Wagared" at bounding box center [519, 257] width 231 height 13
checkbox input "false"
type input "Total Gross Gaming Revenue Minus Bonus Wagared"
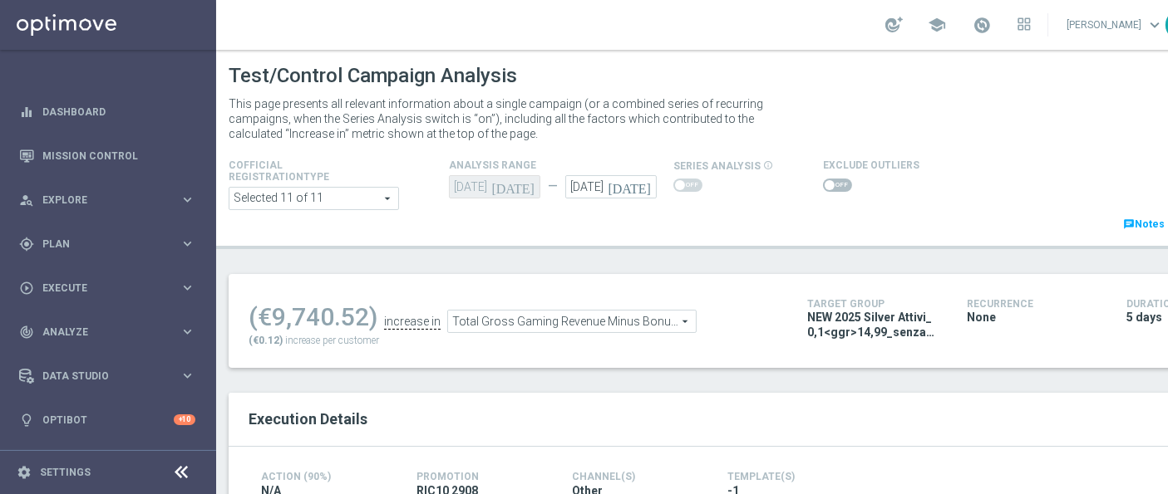
click at [832, 180] on span at bounding box center [837, 185] width 29 height 13
click at [832, 180] on input "checkbox" at bounding box center [837, 185] width 29 height 13
checkbox input "true"
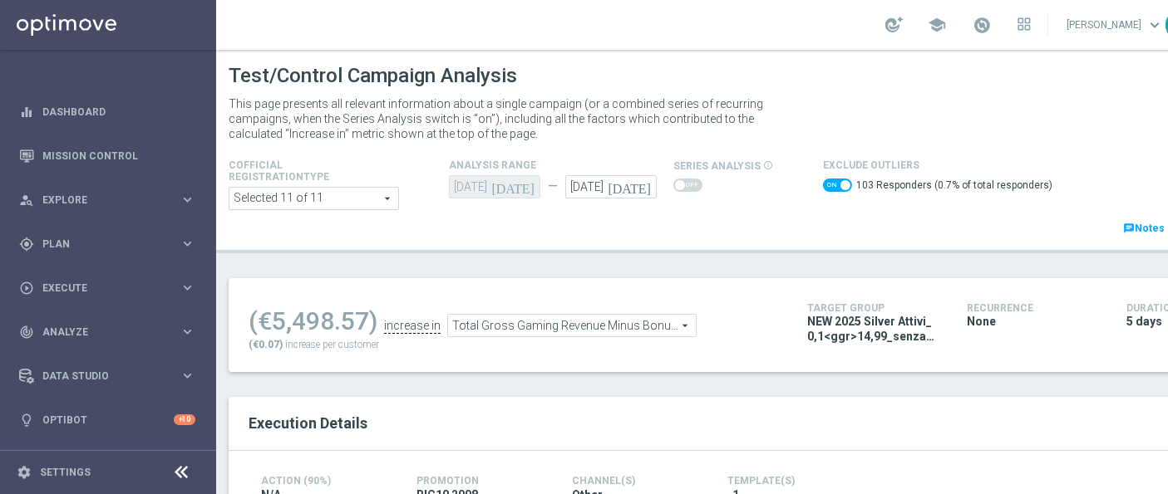
scroll to position [14, 0]
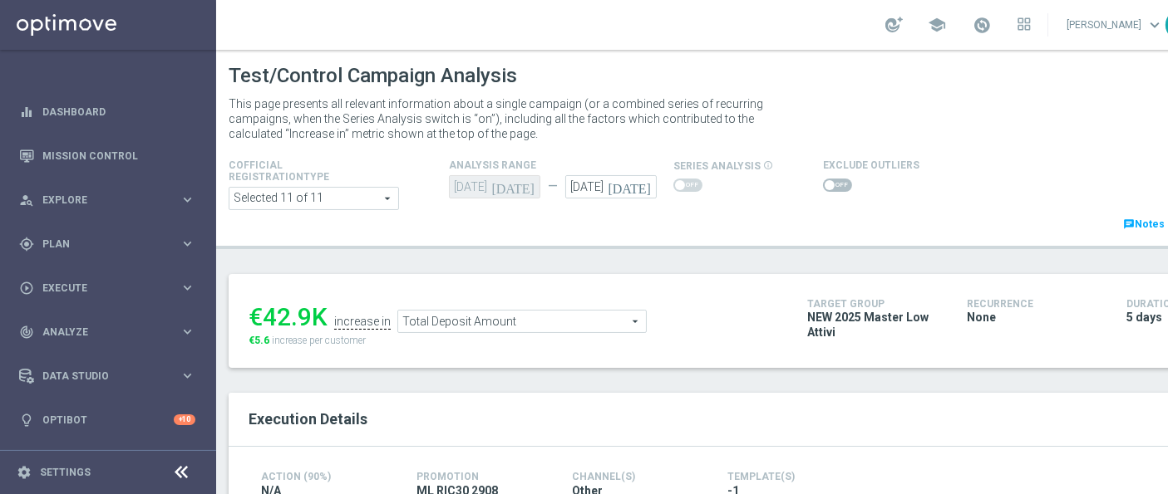
click at [840, 198] on div "Cofficial Registrationtype Selected 11 of 11 arrow_drop_down search Show Select…" at bounding box center [714, 194] width 997 height 78
click at [839, 189] on span at bounding box center [837, 185] width 29 height 13
click at [839, 189] on input "checkbox" at bounding box center [837, 185] width 29 height 13
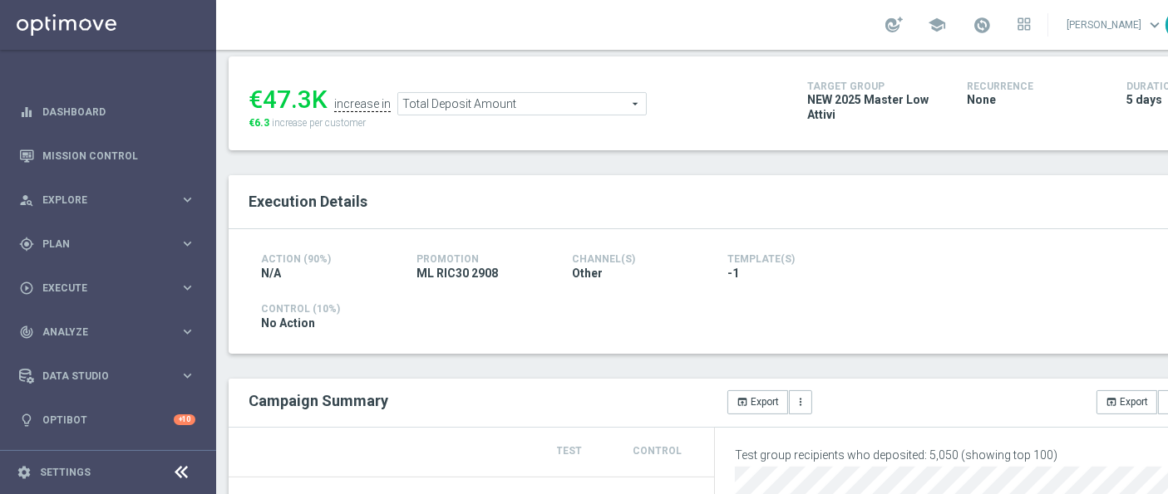
scroll to position [92, 0]
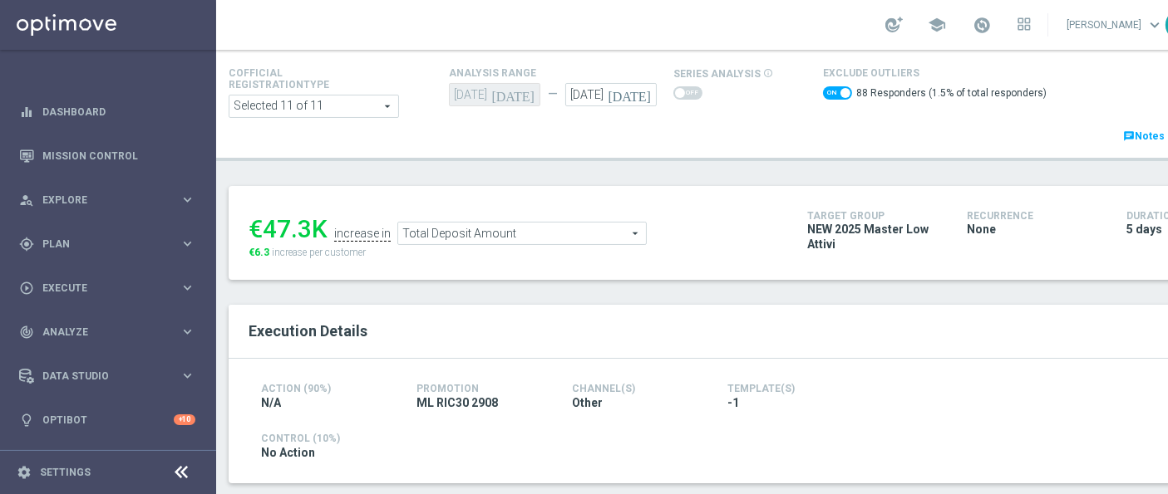
click at [450, 230] on span "Total Deposit Amount" at bounding box center [522, 234] width 248 height 22
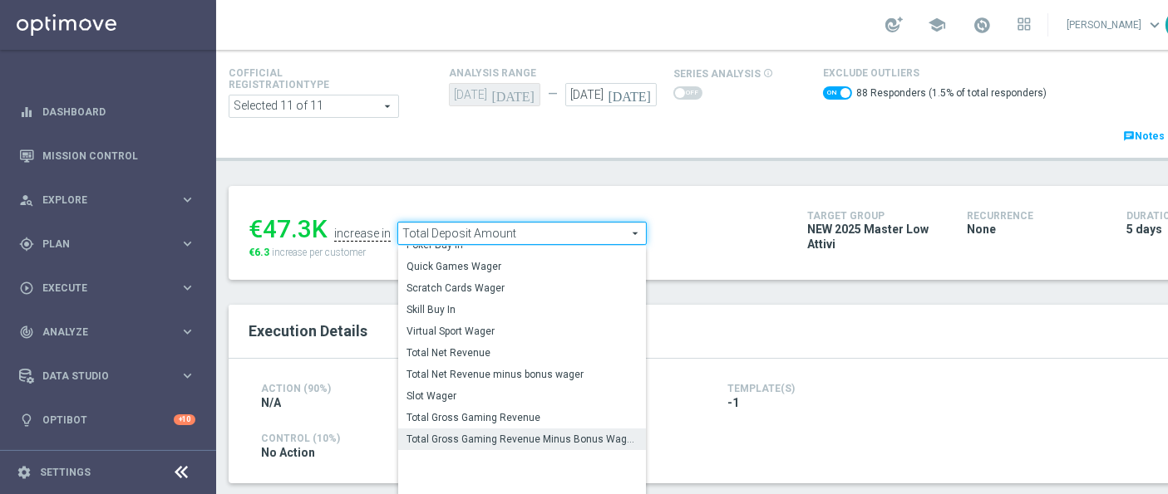
scroll to position [229, 0]
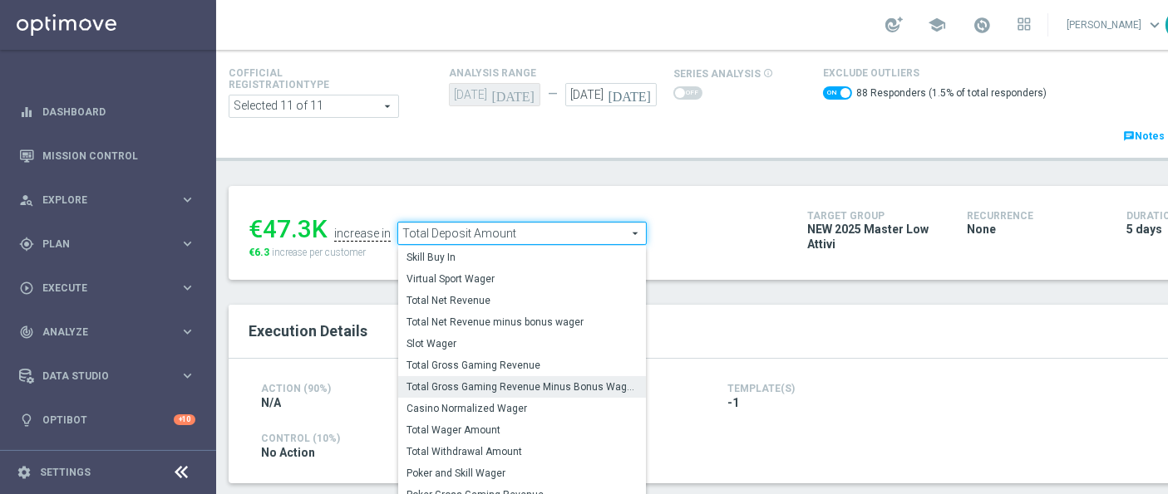
click at [505, 387] on span "Total Gross Gaming Revenue Minus Bonus Wagared" at bounding box center [521, 387] width 231 height 13
checkbox input "false"
type input "Total Gross Gaming Revenue Minus Bonus Wagared"
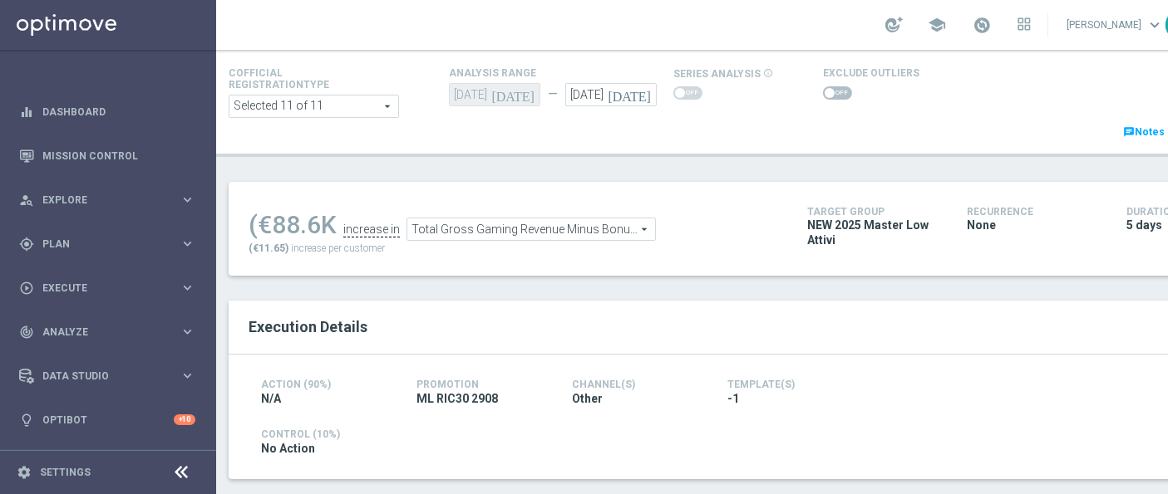
click at [839, 95] on span at bounding box center [837, 92] width 29 height 13
click at [839, 95] on input "checkbox" at bounding box center [837, 92] width 29 height 13
checkbox input "true"
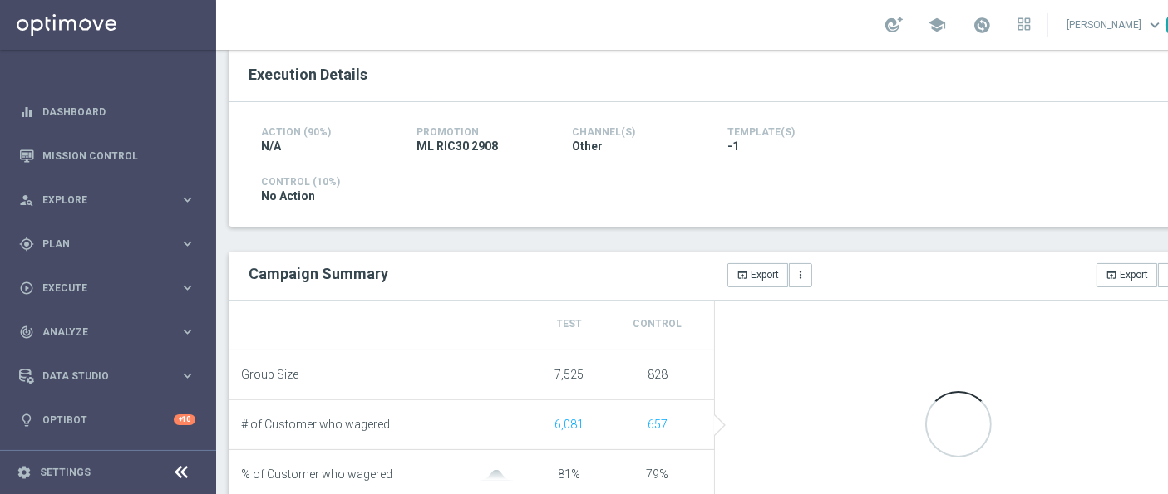
scroll to position [461, 0]
